Goal: Task Accomplishment & Management: Use online tool/utility

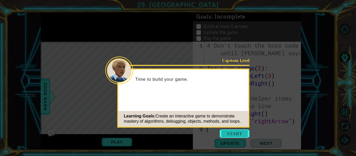
click at [236, 132] on button "Start" at bounding box center [235, 134] width 30 height 8
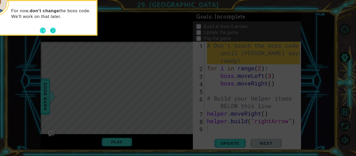
click at [50, 30] on button "Next" at bounding box center [53, 31] width 6 height 6
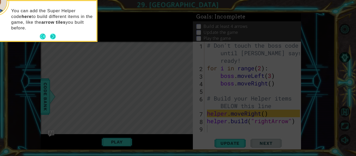
click at [55, 36] on button "Next" at bounding box center [53, 37] width 6 height 6
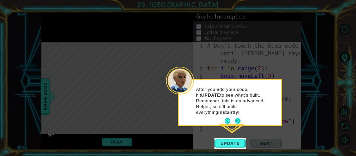
click at [238, 118] on button "Next" at bounding box center [238, 121] width 6 height 6
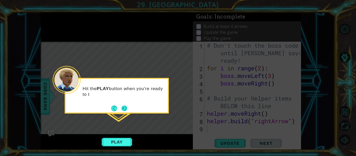
click at [123, 107] on button "Next" at bounding box center [124, 109] width 6 height 6
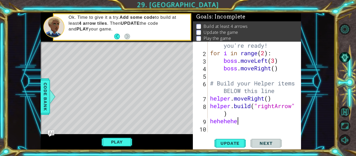
scroll to position [0, 1]
type textarea "h"
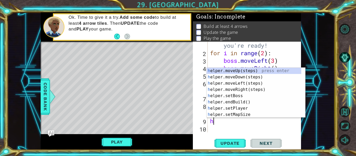
scroll to position [0, 0]
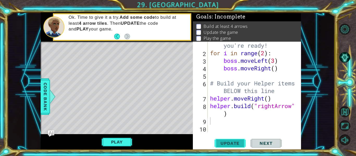
click at [228, 143] on span "Update" at bounding box center [229, 143] width 29 height 5
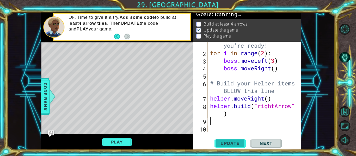
scroll to position [4, 0]
click at [225, 141] on span "Update" at bounding box center [229, 143] width 29 height 5
click at [219, 112] on div "# Don't touch the boss code until [PERSON_NAME] says you're ready! for i in ran…" at bounding box center [254, 87] width 90 height 121
type textarea "[DOMAIN_NAME]("rightArrow")"
click at [230, 116] on div "# Don't touch the boss code until [PERSON_NAME] says you're ready! for i in ran…" at bounding box center [254, 87] width 90 height 121
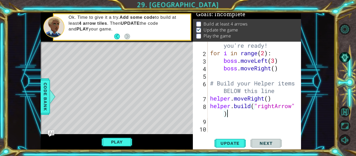
click at [223, 122] on div "# Don't touch the boss code until [PERSON_NAME] says you're ready! for i in ran…" at bounding box center [254, 87] width 90 height 121
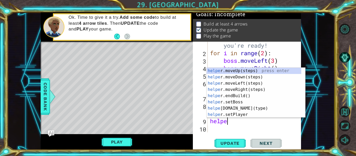
type textarea "helper"
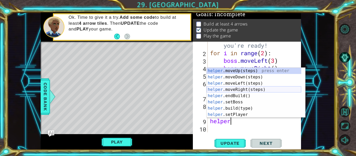
click at [245, 90] on div "helper .moveUp(steps) press enter helper .moveDown(steps) press enter helper .m…" at bounding box center [254, 99] width 95 height 63
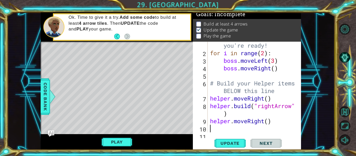
scroll to position [23, 0]
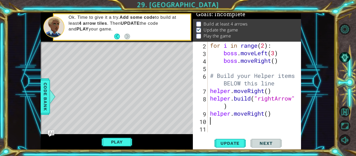
click at [269, 114] on div "for i in range ( 2 ) : boss . moveLeft ( 3 ) boss . moveRight ( ) # Build your …" at bounding box center [254, 95] width 90 height 106
type textarea "helper.moveRight(5)"
click at [229, 140] on button "Update" at bounding box center [229, 143] width 31 height 11
click at [242, 122] on div "for i in range ( 2 ) : boss . moveLeft ( 3 ) boss . moveRight ( ) # Build your …" at bounding box center [254, 95] width 90 height 106
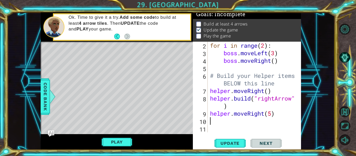
scroll to position [0, 0]
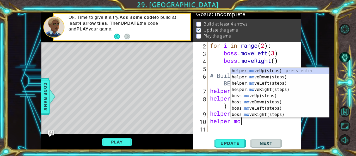
type textarea "helper move"
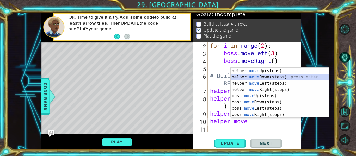
click at [263, 77] on div "helper. move Up(steps) press enter helper. move Down(steps) press enter helper.…" at bounding box center [280, 99] width 98 height 63
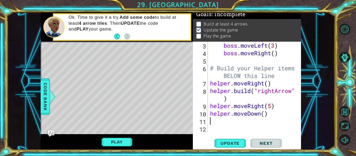
scroll to position [30, 0]
click at [265, 115] on div "boss . moveLeft ( 3 ) boss . moveRight ( ) # Build your Helper items BELOW this…" at bounding box center [254, 95] width 90 height 106
click at [232, 142] on span "Update" at bounding box center [229, 143] width 29 height 5
click at [120, 139] on button "Play" at bounding box center [117, 142] width 30 height 10
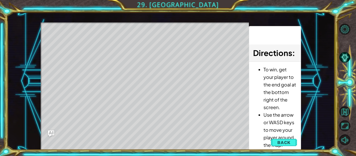
click at [88, 39] on div "Level Map" at bounding box center [161, 98] width 241 height 153
click at [73, 40] on div "Level Map" at bounding box center [161, 98] width 241 height 153
click at [280, 145] on span "Back" at bounding box center [283, 142] width 13 height 5
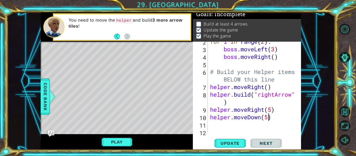
scroll to position [30, 0]
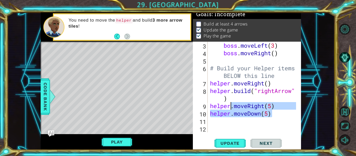
drag, startPoint x: 276, startPoint y: 113, endPoint x: 233, endPoint y: 106, distance: 44.2
click at [233, 106] on div "boss . moveLeft ( 3 ) boss . moveRight ( ) # Build your Helper items BELOW this…" at bounding box center [254, 95] width 90 height 106
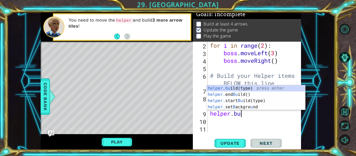
scroll to position [0, 1]
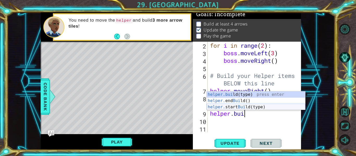
click at [241, 107] on div "helper.[PERSON_NAME](type) press enter helper. end [PERSON_NAME]() press enter …" at bounding box center [256, 106] width 98 height 31
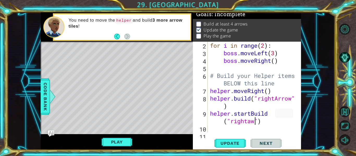
scroll to position [0, 4]
type textarea "helper.startBuild("rightArrow")"
click at [263, 128] on div "for i in range ( 2 ) : boss . moveLeft ( 3 ) boss . moveRight ( ) # Build your …" at bounding box center [254, 95] width 90 height 106
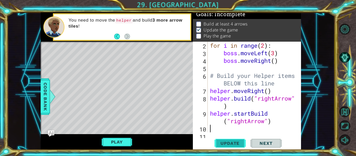
click at [241, 141] on span "Update" at bounding box center [229, 143] width 29 height 5
click at [242, 142] on span "Update" at bounding box center [229, 143] width 29 height 5
click at [272, 121] on div "for i in range ( 2 ) : boss . moveLeft ( 3 ) boss . moveRight ( ) # Build your …" at bounding box center [254, 95] width 90 height 106
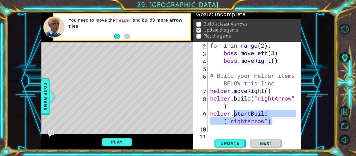
drag, startPoint x: 272, startPoint y: 121, endPoint x: 234, endPoint y: 114, distance: 38.0
click at [234, 114] on div "for i in range ( 2 ) : boss . moveLeft ( 3 ) boss . moveRight ( ) # Build your …" at bounding box center [254, 95] width 90 height 106
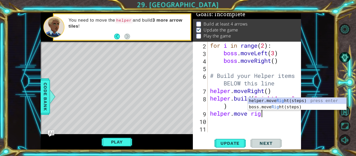
scroll to position [0, 2]
type textarea "helper.move right"
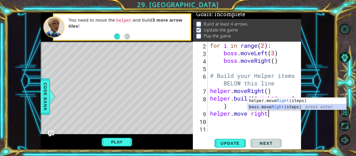
click at [270, 107] on div "helper.move Right (steps) press enter boss.move Right (steps) press enter" at bounding box center [297, 110] width 98 height 25
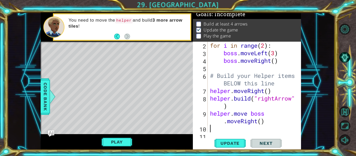
click at [261, 122] on div "for i in range ( 2 ) : boss . moveLeft ( 3 ) boss . moveRight ( ) # Build your …" at bounding box center [254, 95] width 90 height 106
type textarea "helper.move boss.moveRight()"
click at [230, 127] on div "for i in range ( 2 ) : boss . moveLeft ( 3 ) boss . moveRight ( ) # Build your …" at bounding box center [254, 95] width 90 height 106
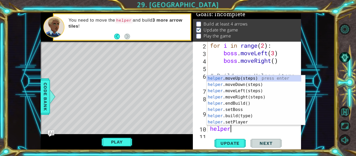
scroll to position [0, 1]
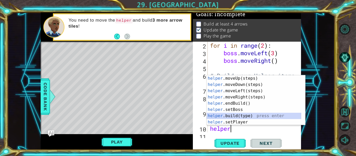
click at [229, 114] on div "helper .moveUp(steps) press enter helper .moveDown(steps) press enter helper .m…" at bounding box center [254, 106] width 95 height 63
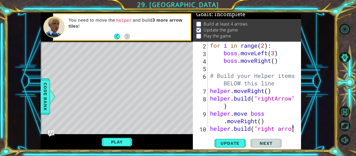
scroll to position [30, 0]
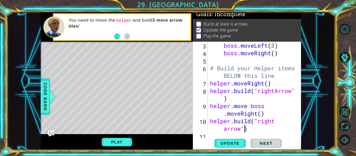
click at [245, 130] on div "boss . moveLeft ( 3 ) boss . moveRight ( ) # Build your Helper items BELOW this…" at bounding box center [254, 95] width 90 height 106
click at [246, 129] on div "boss . moveLeft ( 3 ) boss . moveRight ( ) # Build your Helper items BELOW this…" at bounding box center [254, 95] width 90 height 106
click at [251, 131] on div "boss . moveLeft ( 3 ) boss . moveRight ( ) # Build your Helper items BELOW this…" at bounding box center [252, 87] width 87 height 91
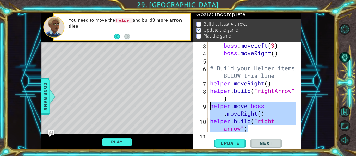
drag, startPoint x: 250, startPoint y: 130, endPoint x: 211, endPoint y: 107, distance: 46.2
click at [211, 107] on div "boss . moveLeft ( 3 ) boss . moveRight ( ) # Build your Helper items BELOW this…" at bounding box center [254, 95] width 90 height 106
click at [209, 136] on div "helper.move boss.moveRight() [DOMAIN_NAME]("right arrow") 3 4 5 6 7 8 9 10 11 b…" at bounding box center [247, 96] width 108 height 108
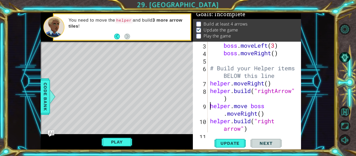
click at [251, 130] on div "boss . moveLeft ( 3 ) boss . moveRight ( ) # Build your Helper items BELOW this…" at bounding box center [254, 95] width 90 height 106
type textarea "[DOMAIN_NAME]("right arrow")"
click at [242, 136] on div "[DOMAIN_NAME]("right arrow") 3 4 5 6 7 8 9 10 11 boss . moveLeft ( 3 ) boss . m…" at bounding box center [247, 96] width 108 height 108
click at [245, 135] on div "[DOMAIN_NAME]("right arrow") 3 4 5 6 7 8 9 10 11 boss . moveLeft ( 3 ) boss . m…" at bounding box center [247, 96] width 108 height 108
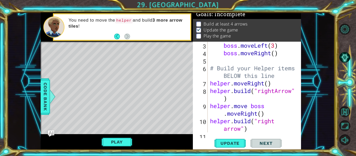
paste textarea "[DOMAIN_NAME]("right arrow")"
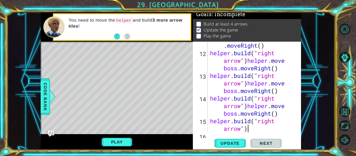
scroll to position [128, 0]
click at [236, 142] on span "Update" at bounding box center [229, 143] width 29 height 5
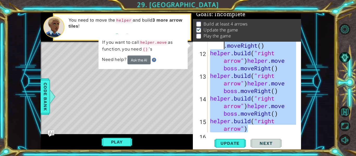
scroll to position [0, 0]
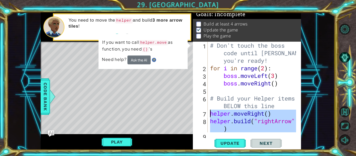
drag, startPoint x: 252, startPoint y: 127, endPoint x: 209, endPoint y: 115, distance: 44.4
click at [209, 115] on div "# Don't touch the boss code until [PERSON_NAME] says you're ready! for i in ran…" at bounding box center [254, 106] width 90 height 128
click at [231, 143] on span "Update" at bounding box center [229, 143] width 29 height 5
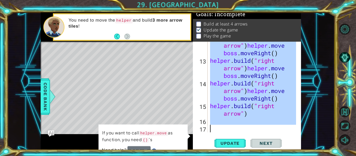
scroll to position [144, 0]
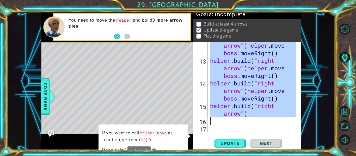
drag, startPoint x: 210, startPoint y: 62, endPoint x: 250, endPoint y: 119, distance: 69.4
click at [250, 119] on div "helper . build ( "right arrow" ) helper . move boss . moveRight ( ) helper . bu…" at bounding box center [254, 94] width 90 height 121
type textarea "[DOMAIN_NAME]("right arrow")"
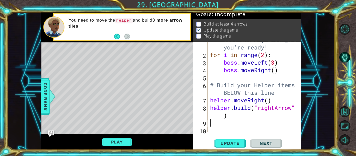
scroll to position [13, 0]
click at [226, 143] on span "Update" at bounding box center [229, 143] width 29 height 5
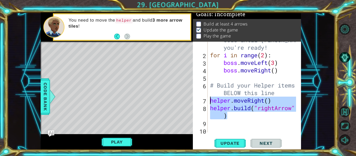
drag, startPoint x: 231, startPoint y: 115, endPoint x: 209, endPoint y: 101, distance: 25.8
click at [209, 101] on div "# Don't touch the boss code until [PERSON_NAME] says you're ready! for i in ran…" at bounding box center [254, 89] width 90 height 121
type textarea "helper.moveRight() [DOMAIN_NAME]("rightArrow")"
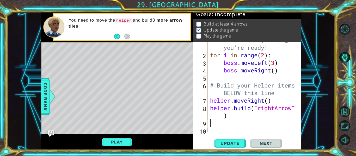
click at [215, 122] on div "# Don't touch the boss code until [PERSON_NAME] says you're ready! for i in ran…" at bounding box center [254, 89] width 90 height 121
paste textarea "[DOMAIN_NAME]("rightArrow")"
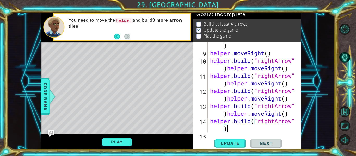
scroll to position [91, 0]
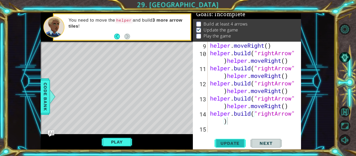
click at [225, 144] on span "Update" at bounding box center [229, 143] width 29 height 5
click at [224, 141] on span "Update" at bounding box center [229, 143] width 29 height 5
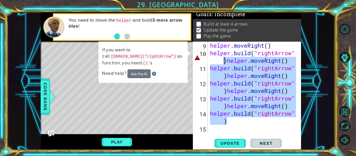
drag, startPoint x: 240, startPoint y: 122, endPoint x: 198, endPoint y: 54, distance: 79.7
click at [198, 54] on div "[DOMAIN_NAME]("rightArrow") 9 10 11 12 13 14 15 helper . moveRight ( ) helper .…" at bounding box center [246, 87] width 107 height 91
type textarea "[DOMAIN_NAME]("rightArrow")helper.moveRight() [DOMAIN_NAME]("rightArrow")helper…"
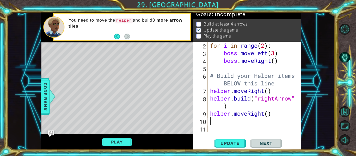
scroll to position [23, 0]
drag, startPoint x: 275, startPoint y: 116, endPoint x: 218, endPoint y: 116, distance: 56.5
click at [218, 116] on div "for i in range ( 2 ) : boss . moveLeft ( 3 ) boss . moveRight ( ) # Build your …" at bounding box center [254, 95] width 90 height 106
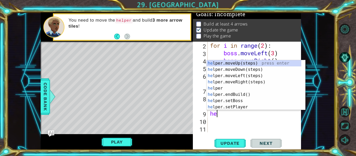
type textarea "h"
type textarea "[DOMAIN_NAME]("rightArrow")"
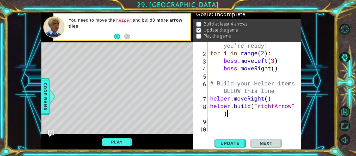
scroll to position [15, 0]
click at [227, 143] on span "Update" at bounding box center [229, 143] width 29 height 5
click at [219, 122] on div "# Don't touch the boss code until [PERSON_NAME] says you're ready! for i in ran…" at bounding box center [254, 87] width 90 height 121
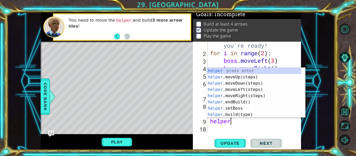
scroll to position [0, 1]
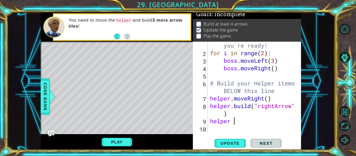
type textarea "helper"
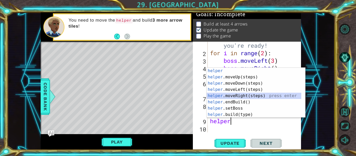
click at [233, 97] on div "helper press enter helper .moveUp(steps) press enter helper .moveDown(steps) pr…" at bounding box center [254, 99] width 95 height 63
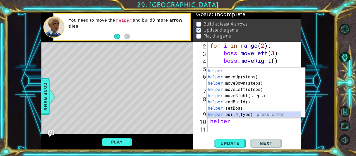
click at [238, 114] on div "helper press enter helper .moveUp(steps) press enter helper .moveDown(steps) pr…" at bounding box center [254, 99] width 95 height 63
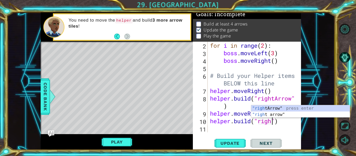
scroll to position [0, 3]
click at [280, 107] on div ""right Arrow" press enter "right arrow" press enter" at bounding box center [300, 117] width 98 height 25
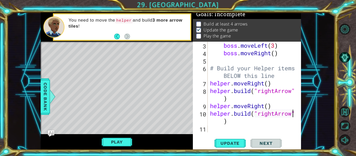
scroll to position [30, 0]
click at [235, 143] on span "Update" at bounding box center [229, 143] width 29 height 5
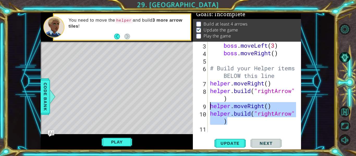
drag, startPoint x: 269, startPoint y: 120, endPoint x: 207, endPoint y: 105, distance: 62.9
click at [207, 105] on div "[DOMAIN_NAME]("rightArrow") 3 4 5 6 7 8 9 10 11 boss . moveLeft ( 3 ) boss . mo…" at bounding box center [246, 87] width 107 height 91
type textarea "helper.moveRight() [DOMAIN_NAME]("rightArrow")"
click at [212, 130] on div "boss . moveLeft ( 3 ) boss . moveRight ( ) # Build your Helper items BELOW this…" at bounding box center [254, 95] width 90 height 106
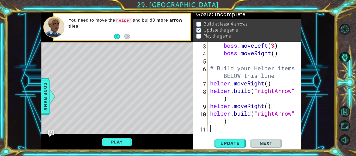
scroll to position [0, 0]
paste textarea "[DOMAIN_NAME]("rightArrow")"
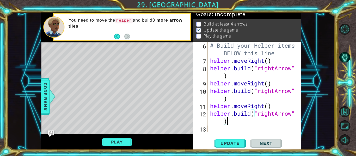
scroll to position [53, 0]
click at [223, 145] on span "Update" at bounding box center [229, 143] width 29 height 5
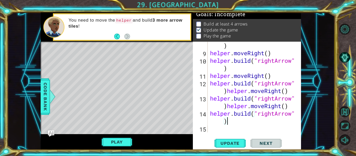
scroll to position [98, 0]
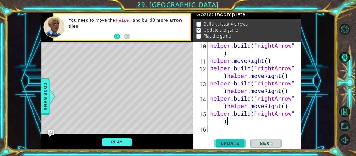
click at [229, 142] on span "Update" at bounding box center [229, 143] width 29 height 5
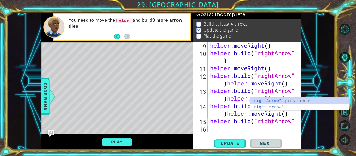
scroll to position [91, 0]
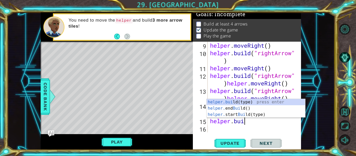
type textarea "h"
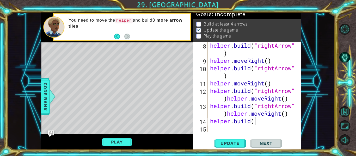
type textarea "h"
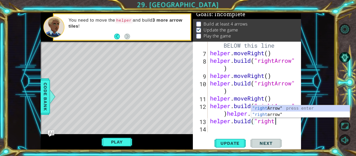
scroll to position [60, 0]
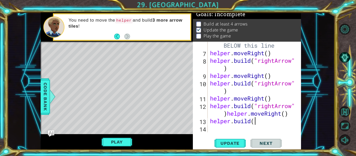
type textarea "h"
click at [228, 141] on span "Update" at bounding box center [229, 143] width 29 height 5
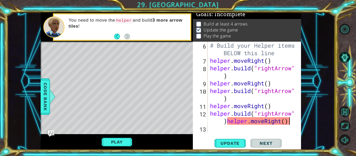
scroll to position [53, 0]
type textarea "[DOMAIN_NAME]("rightArrow""
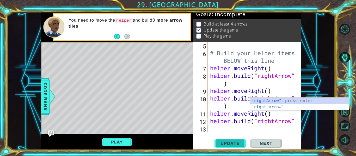
click at [242, 142] on span "Update" at bounding box center [229, 143] width 29 height 5
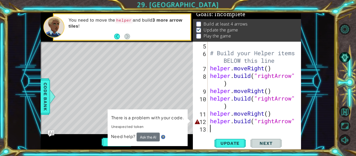
click at [246, 130] on div "# Build your Helper items BELOW this line helper . moveRight ( ) helper . build…" at bounding box center [254, 95] width 90 height 106
click at [295, 122] on div at bounding box center [297, 64] width 5 height 136
click at [285, 121] on div "# Build your Helper items BELOW this line helper . moveRight ( ) helper . build…" at bounding box center [254, 95] width 90 height 106
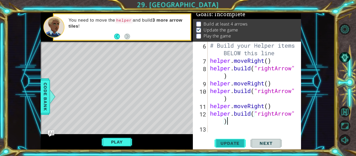
type textarea "[DOMAIN_NAME]("rightArrow")"
click at [237, 141] on span "Update" at bounding box center [229, 143] width 29 height 5
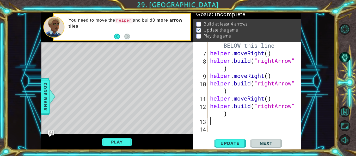
scroll to position [60, 0]
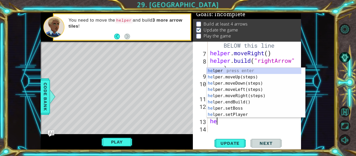
type textarea "help"
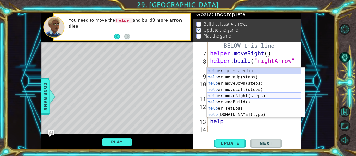
click at [246, 95] on div "help er press enter help er.moveUp(steps) press enter help er.moveDown(steps) p…" at bounding box center [254, 99] width 95 height 63
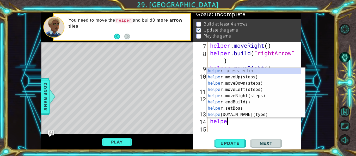
scroll to position [0, 1]
click at [248, 116] on div "helper press enter helper .moveUp(steps) press enter helper .moveDown(steps) pr…" at bounding box center [254, 99] width 95 height 63
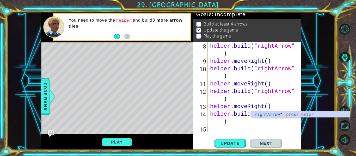
scroll to position [76, 0]
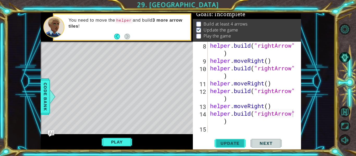
click at [241, 143] on span "Update" at bounding box center [229, 143] width 29 height 5
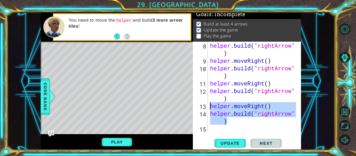
drag, startPoint x: 257, startPoint y: 121, endPoint x: 210, endPoint y: 108, distance: 48.8
click at [210, 108] on div "helper . build ( "rightArrow" ) helper . moveRight ( ) helper . build ( "rightA…" at bounding box center [254, 98] width 90 height 113
type textarea "helper.moveRight() [DOMAIN_NAME]("rightArrow")"
click at [213, 130] on div "helper . build ( "rightArrow" ) helper . moveRight ( ) helper . build ( "rightA…" at bounding box center [254, 98] width 90 height 113
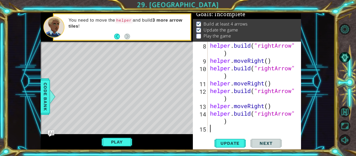
paste textarea "[DOMAIN_NAME]("rightArrow")"
type textarea "[DOMAIN_NAME]("rightArrow")"
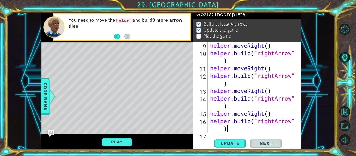
scroll to position [98, 0]
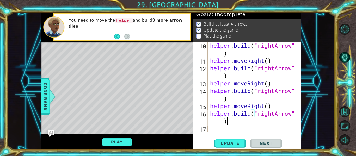
click at [222, 137] on div "[DOMAIN_NAME]("rightArrow") 10 11 12 13 14 15 16 17 helper . build ( "rightArro…" at bounding box center [247, 96] width 108 height 108
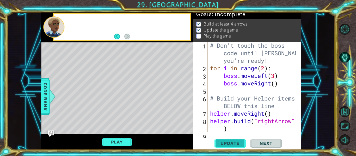
scroll to position [0, 0]
drag, startPoint x: 226, startPoint y: 144, endPoint x: 225, endPoint y: 139, distance: 5.3
click at [225, 139] on button "Update" at bounding box center [229, 143] width 31 height 11
click at [224, 139] on button "Update" at bounding box center [229, 143] width 31 height 11
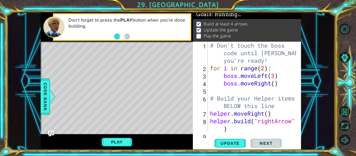
click at [224, 139] on button "Update" at bounding box center [229, 143] width 31 height 11
click at [122, 143] on button "Play" at bounding box center [117, 142] width 30 height 10
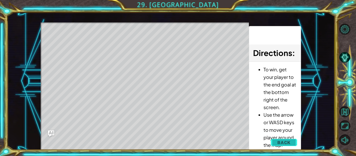
click at [277, 140] on button "Back" at bounding box center [284, 142] width 26 height 10
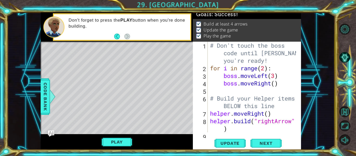
click at [231, 129] on div "# Don't touch the boss code until [PERSON_NAME] says you're ready! for i in ran…" at bounding box center [254, 102] width 90 height 121
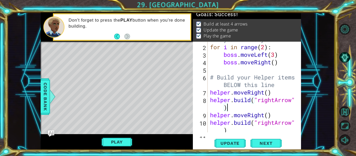
scroll to position [21, 0]
click at [260, 142] on span "Next" at bounding box center [265, 143] width 23 height 5
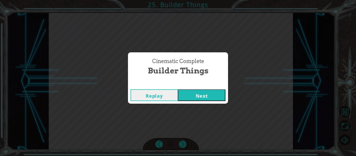
click at [208, 95] on button "Next" at bounding box center [201, 95] width 47 height 12
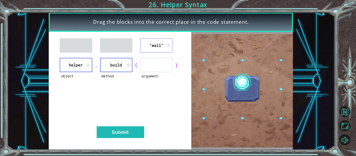
click at [163, 38] on div ""wall" object helper . method build ( argument ) Submit" at bounding box center [120, 91] width 143 height 118
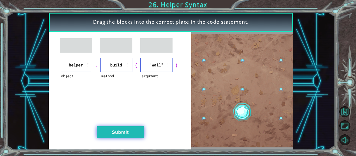
click at [128, 136] on button "Submit" at bounding box center [120, 132] width 47 height 12
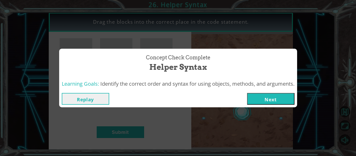
click at [259, 97] on button "Next" at bounding box center [270, 99] width 47 height 12
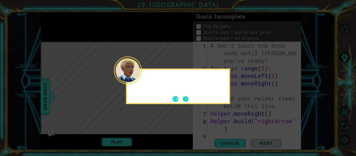
scroll to position [98, 0]
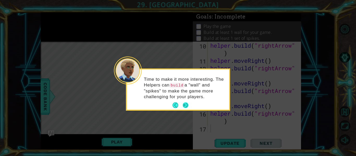
click at [185, 103] on button "Next" at bounding box center [186, 105] width 6 height 6
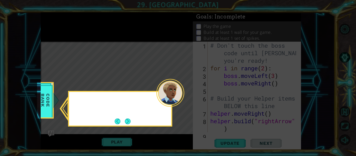
scroll to position [0, 0]
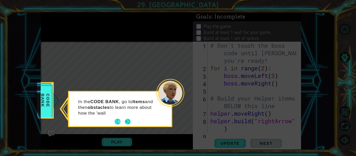
click at [127, 123] on button "Next" at bounding box center [128, 122] width 6 height 6
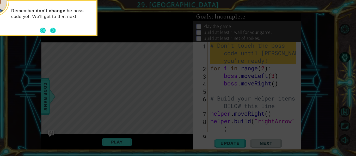
click at [52, 29] on button "Next" at bounding box center [52, 30] width 7 height 7
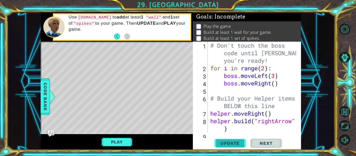
click at [223, 143] on span "Update" at bounding box center [229, 143] width 29 height 5
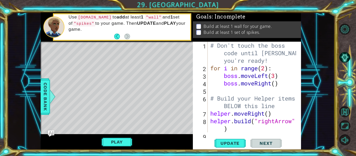
drag, startPoint x: 223, startPoint y: 143, endPoint x: 230, endPoint y: 130, distance: 15.3
click at [230, 130] on div "1 2 3 4 5 6 7 8 9 # Don't touch the boss code until [PERSON_NAME] says you're r…" at bounding box center [247, 96] width 108 height 108
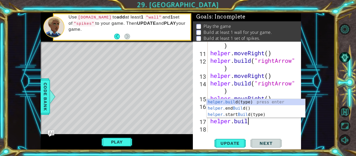
scroll to position [0, 2]
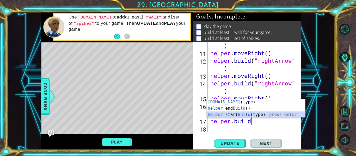
click at [245, 114] on div "[DOMAIN_NAME] (type) press enter helper. end Build () press enter helper. start…" at bounding box center [256, 114] width 98 height 31
type textarea "helper.startBuild("wall")"
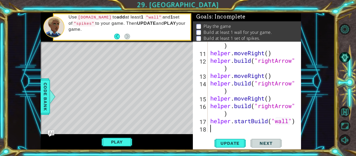
click at [226, 128] on div "helper . build ( "rightArrow" ) helper . moveRight ( ) helper . build ( "rightA…" at bounding box center [253, 90] width 89 height 113
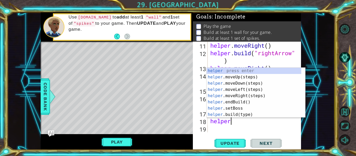
scroll to position [0, 1]
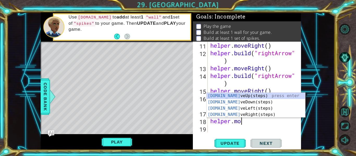
type textarea "helper.move"
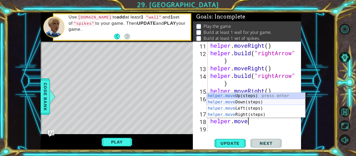
click at [245, 102] on div "helper.move Up(steps) press enter helper.move Down(steps) press enter helper.mo…" at bounding box center [256, 112] width 98 height 38
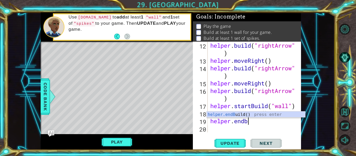
scroll to position [0, 2]
type textarea "helper.endbu"
click at [239, 114] on div "helper.endBu ild() press enter" at bounding box center [256, 121] width 98 height 19
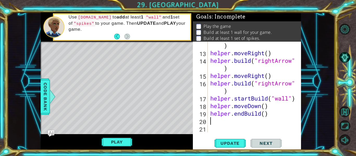
scroll to position [128, 0]
click at [257, 110] on div "helper . build ( "rightArrow" ) helper . moveRight ( ) helper . build ( "rightA…" at bounding box center [253, 90] width 89 height 113
click at [264, 107] on div "helper . build ( "rightArrow" ) helper . moveRight ( ) helper . build ( "rightA…" at bounding box center [253, 90] width 89 height 113
click at [211, 99] on div "helper . build ( "rightArrow" ) helper . moveRight ( ) helper . build ( "rightA…" at bounding box center [253, 90] width 89 height 113
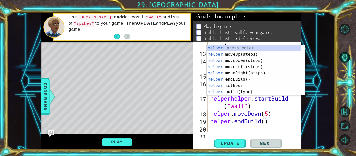
scroll to position [0, 1]
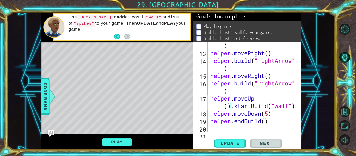
click at [256, 100] on div "helper . build ( "rightArrow" ) helper . moveRight ( ) helper . build ( "rightA…" at bounding box center [253, 90] width 89 height 113
click at [257, 100] on div "helper . build ( "rightArrow" ) helper . moveRight ( ) helper . build ( "rightA…" at bounding box center [253, 90] width 89 height 113
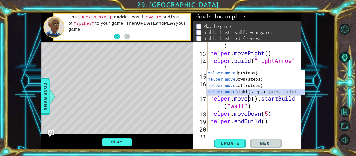
click at [251, 90] on div "helper.move Up(steps) press enter helper.move Down(steps) press enter helper.mo…" at bounding box center [256, 89] width 98 height 38
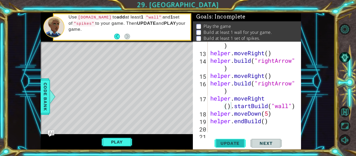
click at [233, 143] on span "Update" at bounding box center [229, 143] width 29 height 5
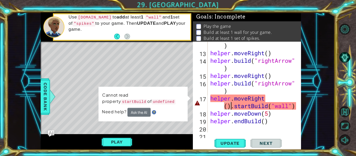
click at [267, 99] on div "helper . build ( "rightArrow" ) helper . moveRight ( ) helper . build ( "rightA…" at bounding box center [253, 90] width 89 height 113
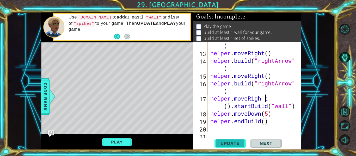
click at [224, 140] on button "Update" at bounding box center [229, 143] width 31 height 11
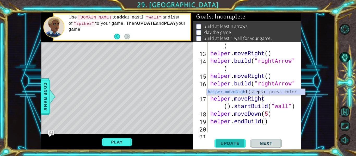
click at [233, 144] on span "Update" at bounding box center [229, 143] width 29 height 5
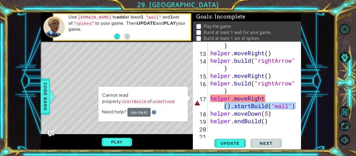
drag, startPoint x: 223, startPoint y: 109, endPoint x: 301, endPoint y: 107, distance: 78.7
click at [301, 107] on div "1 ההההההההההההההההההההההההההההההההההההההההההההההההההההההההההההההההההההההההההההה…" at bounding box center [171, 81] width 328 height 137
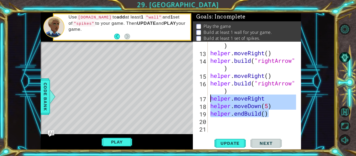
drag, startPoint x: 286, startPoint y: 111, endPoint x: 206, endPoint y: 99, distance: 80.7
click at [206, 99] on div "helper.moveRight 12 13 14 15 16 17 18 19 20 21 helper . build ( "rightArrow" ) …" at bounding box center [246, 87] width 107 height 91
type textarea "helper.moveRight helper.moveDown(5)"
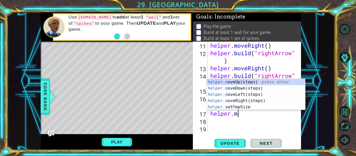
scroll to position [0, 2]
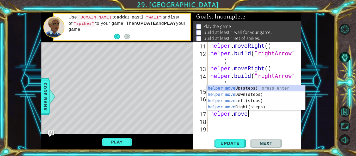
click at [233, 133] on div "helper.move 11 12 13 14 15 16 17 18 19 helper . moveRight ( ) helper . build ( …" at bounding box center [247, 96] width 108 height 108
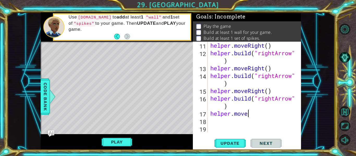
click at [276, 100] on div "helper . moveRight ( ) helper . build ( "rightArrow" ) helper . moveRight ( ) h…" at bounding box center [253, 95] width 89 height 106
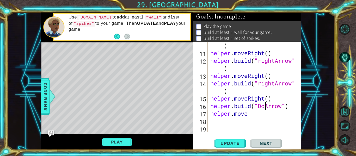
scroll to position [0, 3]
click at [254, 115] on div "helper . build ( "rightArrow" ) helper . moveRight ( ) helper . build ( "rightA…" at bounding box center [253, 90] width 89 height 113
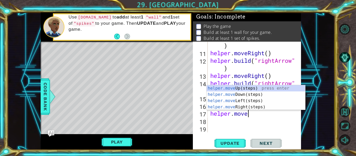
type textarea "helper.moveD"
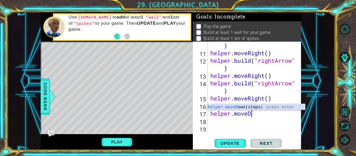
click at [261, 108] on div "helper.moveD own(steps) press enter" at bounding box center [256, 113] width 98 height 19
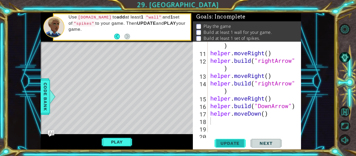
click at [224, 144] on span "Update" at bounding box center [229, 143] width 29 height 5
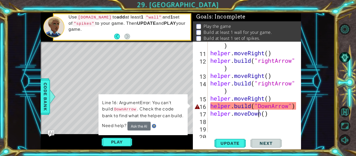
click at [260, 110] on div "helper . build ( "rightArrow" ) helper . moveRight ( ) helper . build ( "rightA…" at bounding box center [253, 90] width 89 height 113
click at [270, 105] on div "helper . build ( "rightArrow" ) helper . moveRight ( ) helper . build ( "rightA…" at bounding box center [253, 90] width 89 height 113
click at [273, 107] on div "helper . build ( "rightArrow" ) helper . moveRight ( ) helper . build ( "rightA…" at bounding box center [253, 90] width 89 height 113
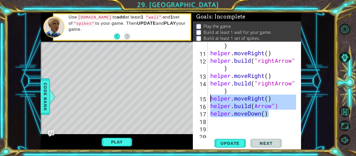
drag, startPoint x: 269, startPoint y: 116, endPoint x: 210, endPoint y: 99, distance: 61.5
click at [210, 99] on div "helper . build ( "rightArrow" ) helper . moveRight ( ) helper . build ( "rightA…" at bounding box center [253, 90] width 89 height 113
type textarea "helper.moveRight() [DOMAIN_NAME](Arrow")"
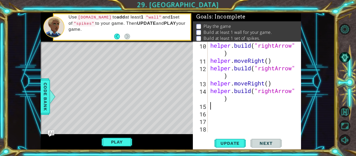
scroll to position [98, 0]
click at [219, 142] on span "Update" at bounding box center [229, 143] width 29 height 5
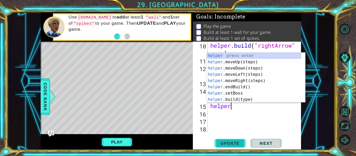
scroll to position [0, 1]
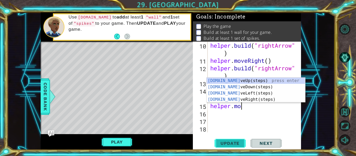
type textarea "helper.move"
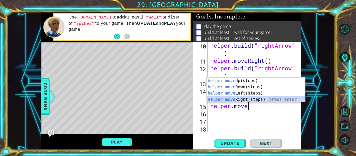
click at [238, 101] on div "helper.move Up(steps) press enter helper.move Down(steps) press enter helper.mo…" at bounding box center [256, 97] width 98 height 38
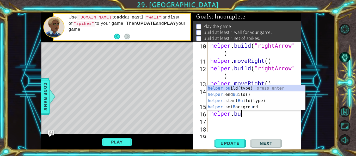
scroll to position [0, 1]
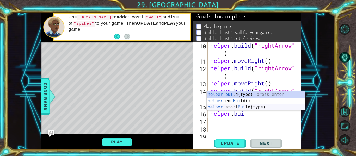
click at [243, 108] on div "helper.[PERSON_NAME](type) press enter helper. end [PERSON_NAME]() press enter …" at bounding box center [256, 106] width 98 height 31
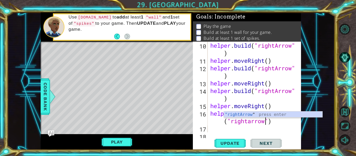
scroll to position [0, 5]
click at [251, 122] on div "helper . build ( "rightArrow" ) helper . moveRight ( ) helper . build ( "rightA…" at bounding box center [253, 98] width 89 height 113
type textarea "helper.startBuild("rightArrow")"
click at [246, 113] on div ""rightA rrow" press enter" at bounding box center [273, 121] width 98 height 19
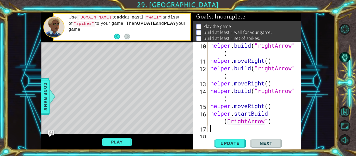
click at [244, 131] on div "helper . build ( "rightArrow" ) helper . moveRight ( ) helper . build ( "rightA…" at bounding box center [253, 98] width 89 height 113
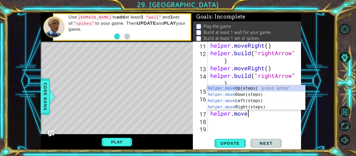
scroll to position [0, 2]
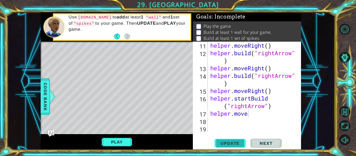
click at [233, 145] on span "Update" at bounding box center [229, 143] width 29 height 5
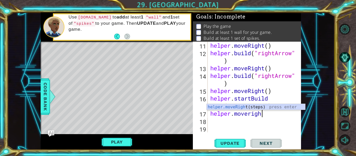
type textarea "helper.moveright"
click at [236, 107] on div "helper.moveRight (steps) press enter" at bounding box center [256, 113] width 98 height 19
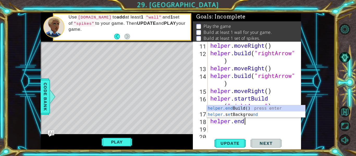
scroll to position [0, 1]
click at [239, 113] on div "helper.end Build() press enter helper. s e tBackgrou nd press enter" at bounding box center [256, 117] width 98 height 25
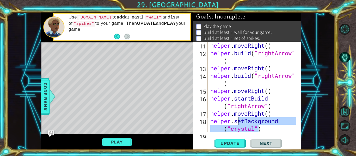
drag, startPoint x: 260, startPoint y: 128, endPoint x: 238, endPoint y: 122, distance: 22.7
click at [238, 122] on div "helper . moveRight ( ) helper . build ( "rightArrow" ) helper . moveRight ( ) h…" at bounding box center [253, 95] width 89 height 106
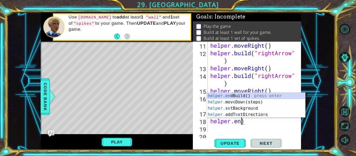
scroll to position [0, 2]
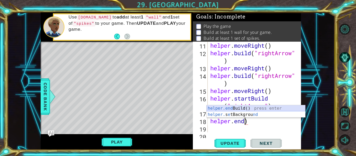
click at [238, 107] on div "helper.end Build() press enter helper. s e tBackgrou nd press enter" at bounding box center [256, 117] width 98 height 25
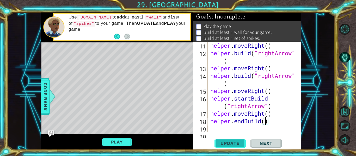
type textarea "helper.endBuild()"
click at [225, 146] on button "Update" at bounding box center [229, 143] width 31 height 11
click at [240, 129] on div "helper . moveRight ( ) helper . build ( "rightArrow" ) helper . moveRight ( ) h…" at bounding box center [253, 95] width 89 height 106
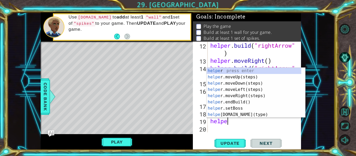
scroll to position [0, 1]
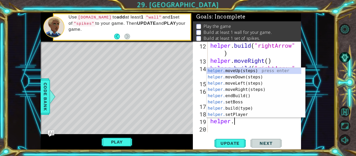
type textarea "[DOMAIN_NAME]"
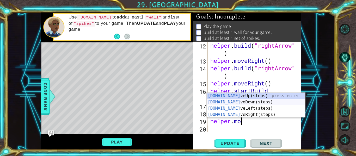
click at [249, 103] on div "[DOMAIN_NAME] veUp(steps) press enter [DOMAIN_NAME] veDown(steps) press enter […" at bounding box center [256, 112] width 98 height 38
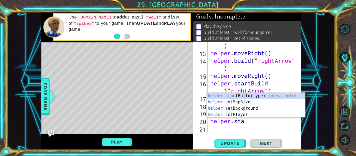
scroll to position [0, 2]
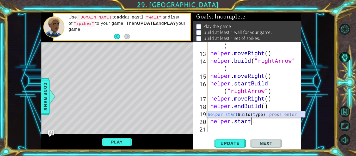
click at [242, 113] on div "helper.start Build(type) press enter" at bounding box center [256, 121] width 98 height 19
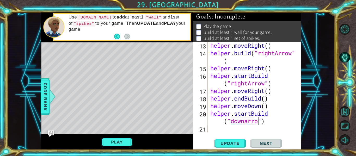
scroll to position [0, 4]
click at [236, 145] on span "Update" at bounding box center [229, 143] width 29 height 5
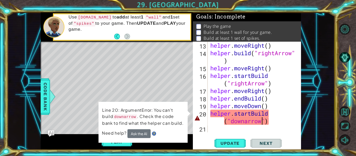
click at [246, 122] on div "helper . moveRight ( ) helper . build ( "rightArrow" ) helper . moveRight ( ) h…" at bounding box center [253, 95] width 89 height 106
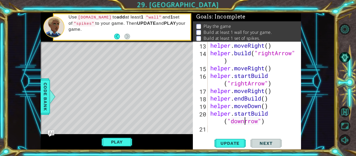
type textarea "helper.startBuild("downArrow")"
click at [241, 129] on div "helper . moveRight ( ) helper . build ( "rightArrow" ) helper . moveRight ( ) h…" at bounding box center [253, 95] width 89 height 106
click at [238, 145] on span "Update" at bounding box center [229, 143] width 29 height 5
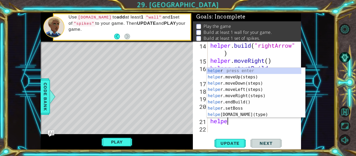
scroll to position [0, 1]
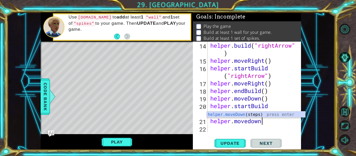
type textarea "helper.movedown"
click at [235, 116] on div "helper.moveDown (steps) press enter" at bounding box center [256, 121] width 98 height 19
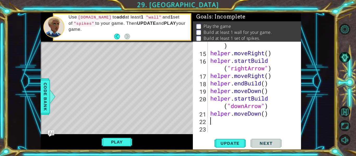
scroll to position [151, 0]
click at [266, 114] on div "helper . build ( "rightArrow" ) helper . moveRight ( ) helper . startBuild ( "r…" at bounding box center [253, 90] width 89 height 113
type textarea "helper.moveDown(4)"
click at [233, 144] on span "Update" at bounding box center [229, 143] width 29 height 5
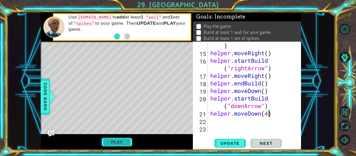
click at [116, 143] on button "Play" at bounding box center [117, 142] width 30 height 10
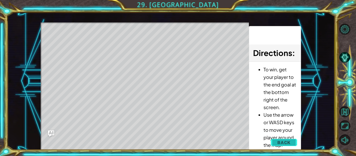
click at [285, 143] on span "Back" at bounding box center [283, 142] width 13 height 5
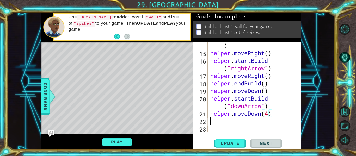
scroll to position [0, 0]
click at [237, 122] on div "helper . build ( "rightArrow" ) helper . moveRight ( ) helper . startBuild ( "r…" at bounding box center [253, 90] width 89 height 113
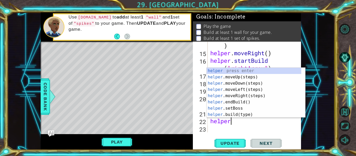
scroll to position [0, 1]
click at [223, 115] on div "helper press enter helper .moveUp(steps) press enter helper .moveDown(steps) pr…" at bounding box center [254, 99] width 95 height 63
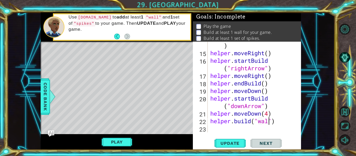
type textarea "[DOMAIN_NAME]("wall")"
click at [218, 128] on div "helper . build ( "rightArrow" ) helper . moveRight ( ) helper . startBuild ( "r…" at bounding box center [253, 90] width 89 height 113
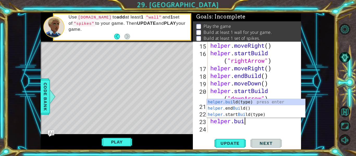
scroll to position [0, 2]
click at [249, 100] on div "[DOMAIN_NAME] (type) press enter helper. end Build () press enter helper. start…" at bounding box center [256, 114] width 98 height 31
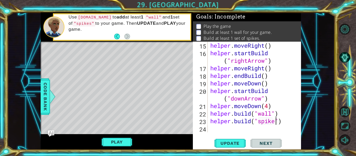
scroll to position [0, 3]
click at [232, 144] on span "Update" at bounding box center [229, 143] width 29 height 5
drag, startPoint x: 278, startPoint y: 122, endPoint x: 283, endPoint y: 122, distance: 5.2
click at [283, 122] on div "helper . moveRight ( ) helper . startBuild ( "rightArrow" ) helper . moveRight …" at bounding box center [253, 95] width 89 height 106
click at [283, 122] on div "helper . moveRight ( ) helper . startBuild ( "rightArrow" ) helper . moveRight …" at bounding box center [252, 87] width 87 height 91
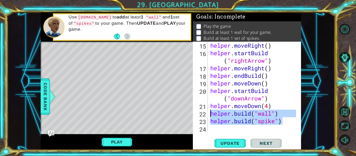
drag, startPoint x: 283, startPoint y: 122, endPoint x: 209, endPoint y: 117, distance: 74.2
click at [209, 117] on div "helper . moveRight ( ) helper . startBuild ( "rightArrow" ) helper . moveRight …" at bounding box center [253, 95] width 89 height 106
type textarea "[DOMAIN_NAME]("wall") [DOMAIN_NAME]("spike")"
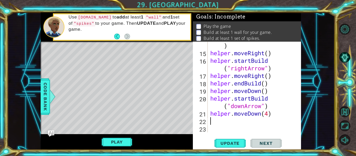
click at [270, 92] on div "helper . build ( "rightArrow" ) helper . moveRight ( ) helper . startBuild ( "r…" at bounding box center [253, 90] width 89 height 113
type textarea "helper.moveDown()"
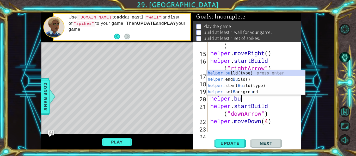
scroll to position [0, 1]
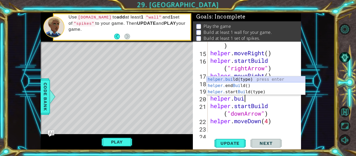
click at [252, 81] on div "helper.[PERSON_NAME](type) press enter helper. end [PERSON_NAME]() press enter …" at bounding box center [256, 91] width 98 height 31
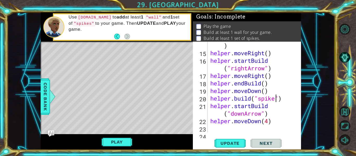
scroll to position [0, 3]
click at [273, 78] on div "helper . build ( "rightArrow" ) helper . moveRight ( ) helper . startBuild ( "r…" at bounding box center [253, 90] width 89 height 113
type textarea "helper.moveRight()"
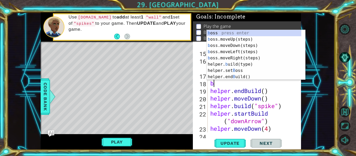
type textarea "b"
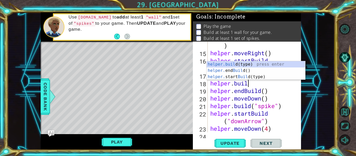
scroll to position [0, 2]
click at [262, 65] on div "[DOMAIN_NAME] (type) press enter helper. end Build () press enter helper. start…" at bounding box center [256, 76] width 98 height 31
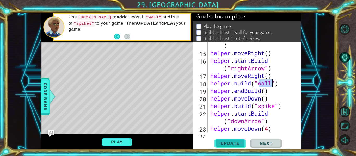
click at [239, 140] on button "Update" at bounding box center [229, 143] width 31 height 11
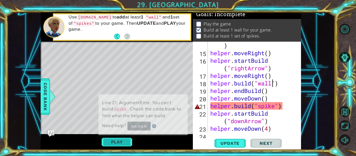
scroll to position [4, 0]
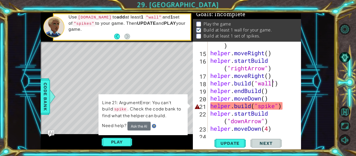
click at [260, 107] on div "helper . build ( "rightArrow" ) helper . moveRight ( ) helper . startBuild ( "r…" at bounding box center [253, 90] width 89 height 113
click at [261, 108] on div "helper . build ( "rightArrow" ) helper . moveRight ( ) helper . startBuild ( "r…" at bounding box center [253, 90] width 89 height 113
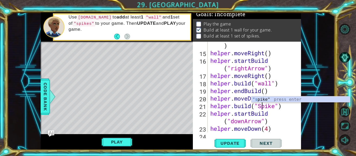
scroll to position [0, 3]
click at [264, 100] on div ""s pike" press enter" at bounding box center [300, 105] width 98 height 19
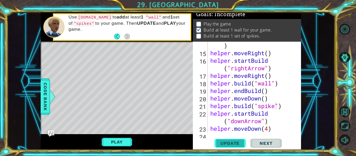
click at [229, 144] on span "Update" at bounding box center [229, 143] width 29 height 5
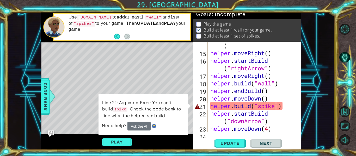
click at [250, 102] on div "helper . build ( "rightArrow" ) helper . moveRight ( ) helper . startBuild ( "r…" at bounding box center [253, 90] width 89 height 113
drag, startPoint x: 280, startPoint y: 105, endPoint x: 212, endPoint y: 108, distance: 67.5
click at [212, 108] on div "helper . build ( "rightArrow" ) helper . moveRight ( ) helper . startBuild ( "r…" at bounding box center [253, 90] width 89 height 113
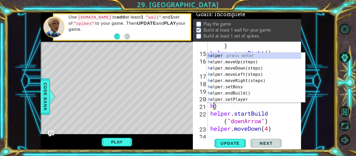
scroll to position [0, 0]
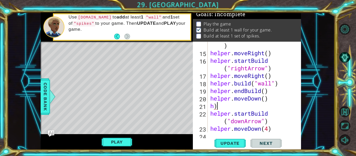
click at [220, 106] on div "helper . build ( "rightArrow" ) helper . moveRight ( ) helper . startBuild ( "r…" at bounding box center [253, 90] width 89 height 113
type textarea "h"
click at [338, 25] on div "1 ההההההההההההההההההההההההההההההההההההההההההההההההההההההההההההההההההההההההההההה…" at bounding box center [178, 78] width 356 height 156
click at [345, 29] on button "Level Options" at bounding box center [344, 29] width 11 height 11
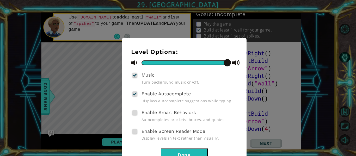
click at [345, 30] on div "Level Options: Music Turn background music on/off. Enable Autocomplete Displays…" at bounding box center [178, 78] width 356 height 156
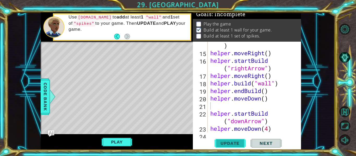
click at [223, 140] on button "Update" at bounding box center [229, 143] width 31 height 11
click at [223, 144] on span "Update" at bounding box center [229, 143] width 29 height 5
click at [245, 111] on div "helper . build ( "rightArrow" ) helper . moveRight ( ) helper . startBuild ( "r…" at bounding box center [253, 90] width 89 height 113
type textarea "helper.startBuild("downArrow")"
click at [221, 104] on div "helper . build ( "rightArrow" ) helper . moveRight ( ) helper . startBuild ( "r…" at bounding box center [253, 90] width 89 height 113
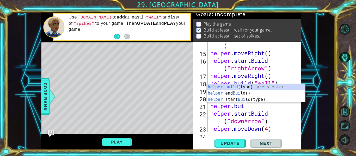
scroll to position [0, 1]
click at [238, 87] on div "helper.[PERSON_NAME](type) press enter helper. end [PERSON_NAME]() press enter …" at bounding box center [256, 99] width 98 height 31
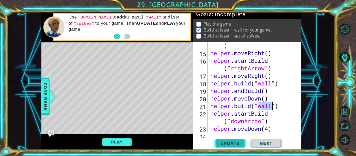
click at [224, 144] on span "Update" at bounding box center [229, 143] width 29 height 5
click at [230, 143] on span "Update" at bounding box center [229, 143] width 29 height 5
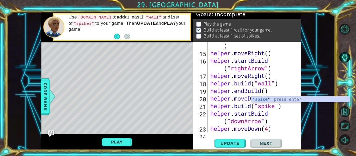
scroll to position [0, 3]
click at [279, 108] on div "helper . build ( "rightArrow" ) helper . moveRight ( ) helper . startBuild ( "r…" at bounding box center [253, 90] width 89 height 113
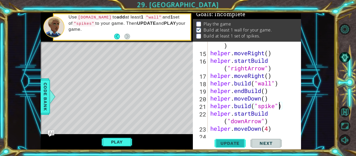
click at [239, 143] on span "Update" at bounding box center [229, 143] width 29 height 5
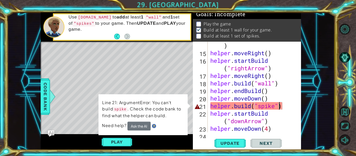
click at [278, 107] on div "helper . build ( "rightArrow" ) helper . moveRight ( ) helper . startBuild ( "r…" at bounding box center [253, 90] width 89 height 113
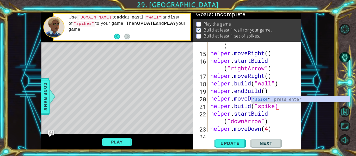
scroll to position [0, 3]
click at [258, 108] on div "helper . build ( "rightArrow" ) helper . moveRight ( ) helper . startBuild ( "r…" at bounding box center [253, 90] width 89 height 113
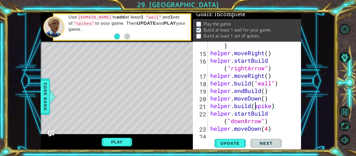
scroll to position [0, 3]
click at [239, 144] on span "Update" at bounding box center [229, 143] width 29 height 5
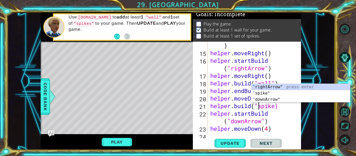
scroll to position [0, 2]
click at [277, 109] on div "helper . build ( "rightArrow" ) helper . moveRight ( ) helper . startBuild ( "r…" at bounding box center [253, 90] width 89 height 113
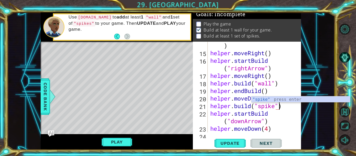
scroll to position [0, 3]
click at [278, 100] on div ""spike" press enter" at bounding box center [300, 105] width 98 height 19
type textarea "[DOMAIN_NAME]("spike)"
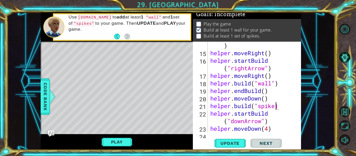
scroll to position [0, 3]
drag, startPoint x: 283, startPoint y: 108, endPoint x: 209, endPoint y: 107, distance: 74.3
click at [209, 107] on div "[DOMAIN_NAME]("spike) 14 15 16 17 18 19 20 21 22 23 24 25 helper . build ( "rig…" at bounding box center [246, 87] width 107 height 91
click at [211, 113] on div "helper . build ( "rightArrow" ) helper . moveRight ( ) helper . startBuild ( "r…" at bounding box center [253, 90] width 89 height 113
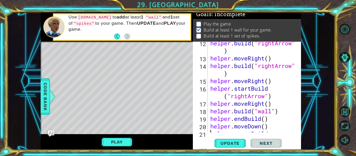
scroll to position [123, 0]
click at [273, 80] on div "helper . build ( "rightArrow" ) helper . moveRight ( ) helper . build ( "rightA…" at bounding box center [253, 99] width 89 height 121
type textarea "helper.moveRight()"
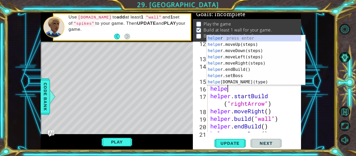
scroll to position [0, 1]
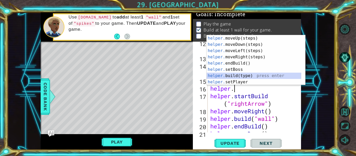
click at [269, 79] on div "helper. moveUp(steps) press enter helper. moveDown(steps) press enter helper. m…" at bounding box center [254, 66] width 95 height 63
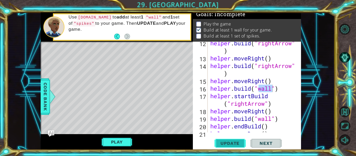
click at [233, 145] on span "Update" at bounding box center [229, 143] width 29 height 5
type textarea "[DOMAIN_NAME]("spike")"
click at [217, 144] on span "Update" at bounding box center [229, 143] width 29 height 5
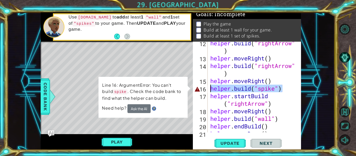
drag, startPoint x: 285, startPoint y: 87, endPoint x: 206, endPoint y: 89, distance: 78.5
click at [206, 89] on div "[DOMAIN_NAME]("spike") 12 13 14 15 16 17 18 19 20 21 22 helper . build ( "right…" at bounding box center [246, 87] width 107 height 91
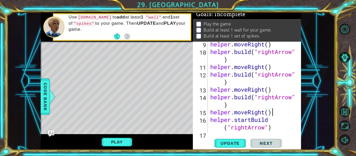
scroll to position [92, 0]
click at [276, 90] on div "helper . moveRight ( ) helper . build ( "rightArrow" ) helper . moveRight ( ) h…" at bounding box center [253, 93] width 89 height 106
type textarea "helper.moveRight()"
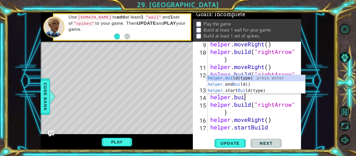
scroll to position [0, 2]
click at [266, 78] on div "helper.buil d(type) press enter helper. end Buil d() press enter helper. start …" at bounding box center [256, 90] width 98 height 31
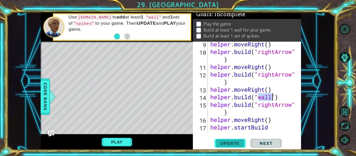
click at [236, 143] on span "Update" at bounding box center [229, 143] width 29 height 5
type textarea "[DOMAIN_NAME]("spike")"
click at [233, 145] on span "Update" at bounding box center [229, 143] width 29 height 5
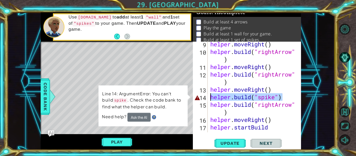
drag, startPoint x: 285, startPoint y: 96, endPoint x: 208, endPoint y: 96, distance: 76.1
click at [208, 96] on div "[DOMAIN_NAME]("spike") 9 10 11 12 13 14 15 16 17 18 helper . moveRight ( ) help…" at bounding box center [246, 87] width 107 height 91
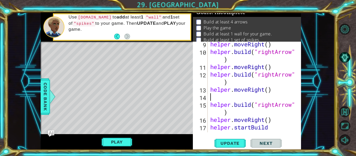
scroll to position [0, 0]
click at [211, 107] on div "helper . moveRight ( ) helper . build ( "rightArrow" ) helper . moveRight ( ) h…" at bounding box center [253, 96] width 89 height 113
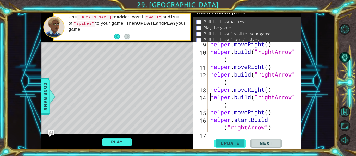
click at [225, 145] on span "Update" at bounding box center [229, 143] width 29 height 5
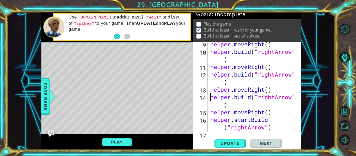
scroll to position [8, 0]
click at [110, 139] on button "Play" at bounding box center [117, 142] width 30 height 10
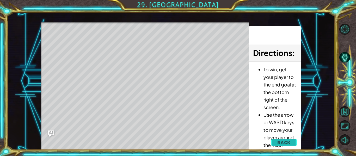
click at [288, 143] on span "Back" at bounding box center [283, 142] width 13 height 5
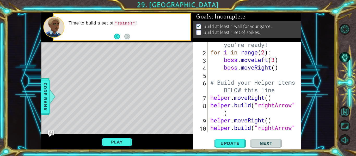
scroll to position [26, 0]
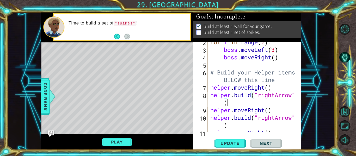
click at [234, 104] on div "for i in range ( 2 ) : boss . moveLeft ( 3 ) boss . moveRight ( ) # Build your …" at bounding box center [253, 91] width 89 height 106
click at [212, 85] on div "for i in range ( 2 ) : boss . moveLeft ( 3 ) boss . moveRight ( ) # Build your …" at bounding box center [253, 91] width 89 height 106
click at [210, 85] on div "for i in range ( 2 ) : boss . moveLeft ( 3 ) boss . moveRight ( ) # Build your …" at bounding box center [253, 91] width 89 height 106
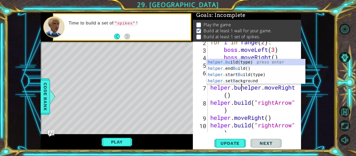
scroll to position [0, 2]
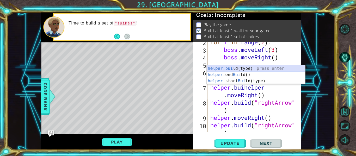
click at [232, 68] on div "helper.[PERSON_NAME](type) press enter helper. end [PERSON_NAME]() press enter …" at bounding box center [256, 80] width 98 height 31
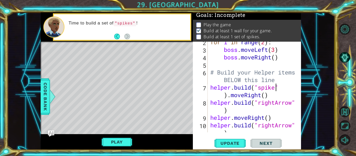
scroll to position [0, 3]
type textarea "[DOMAIN_NAME]("spike").moveRight()"
click at [237, 143] on span "Update" at bounding box center [229, 143] width 29 height 5
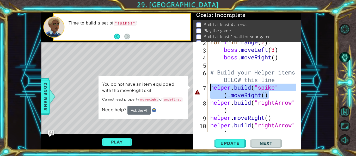
drag, startPoint x: 281, startPoint y: 91, endPoint x: 207, endPoint y: 86, distance: 74.4
click at [207, 86] on div "[DOMAIN_NAME]("spike").moveRight() 2 3 4 5 6 7 8 9 10 11 for i in range ( 2 ) :…" at bounding box center [246, 87] width 107 height 91
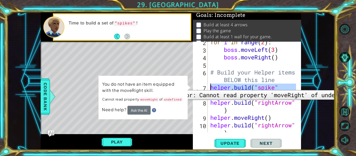
scroll to position [0, 0]
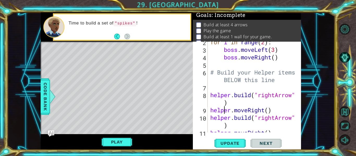
click at [225, 112] on div "for i in range ( 2 ) : boss . moveLeft ( 3 ) boss . moveRight ( ) # Build your …" at bounding box center [253, 91] width 89 height 106
type textarea "helper.moveRight()"
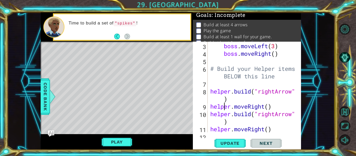
scroll to position [31, 0]
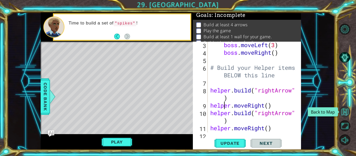
click at [345, 113] on button "Back to Map" at bounding box center [344, 111] width 11 height 11
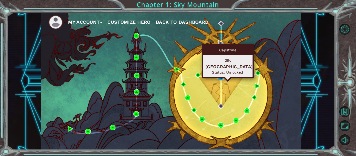
click at [222, 78] on img at bounding box center [220, 77] width 5 height 5
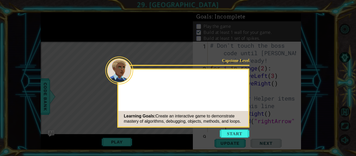
click at [237, 95] on div "Capstone Level Learning Goals: Create an interactive game to demonstrate master…" at bounding box center [183, 98] width 132 height 59
click at [232, 133] on button "Start" at bounding box center [235, 134] width 30 height 8
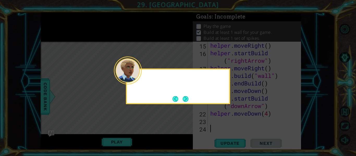
scroll to position [159, 0]
click at [184, 98] on button "Next" at bounding box center [186, 99] width 6 height 6
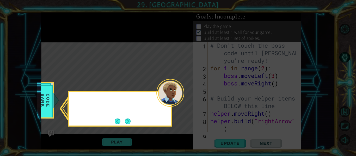
click at [184, 98] on icon at bounding box center [178, 78] width 356 height 156
click at [131, 123] on button "Next" at bounding box center [128, 122] width 6 height 6
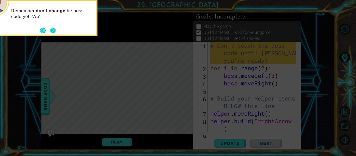
click at [53, 30] on button "Next" at bounding box center [53, 31] width 6 height 6
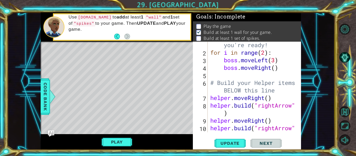
scroll to position [16, 0]
click at [121, 143] on button "Play" at bounding box center [117, 142] width 30 height 10
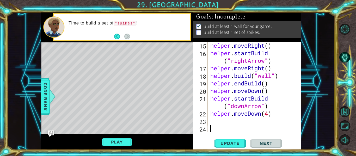
scroll to position [159, 0]
click at [215, 124] on div "helper . moveRight ( ) helper . startBuild ( "rightArrow" ) helper . moveRight …" at bounding box center [253, 95] width 89 height 106
click at [175, 115] on div "Level Map" at bounding box center [161, 118] width 241 height 153
click at [175, 112] on div "Level Map" at bounding box center [161, 118] width 241 height 153
click at [217, 120] on div "helper . moveRight ( ) helper . startBuild ( "rightArrow" ) helper . moveRight …" at bounding box center [253, 95] width 89 height 106
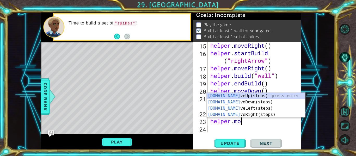
scroll to position [0, 2]
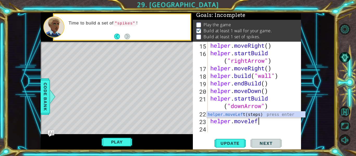
type textarea "helper.moveleft"
click at [224, 115] on div "helper.moveLeft (steps) press enter" at bounding box center [256, 121] width 98 height 19
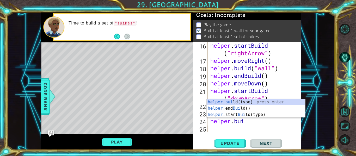
scroll to position [0, 2]
click at [242, 104] on div "[DOMAIN_NAME] (type) press enter helper. end Build () press enter helper. start…" at bounding box center [256, 114] width 98 height 31
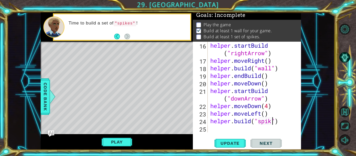
type textarea "[DOMAIN_NAME]("spike")"
click at [238, 128] on div "helper . startBuild ( "rightArrow" ) helper . moveRight ( ) helper . build ( "w…" at bounding box center [253, 98] width 89 height 113
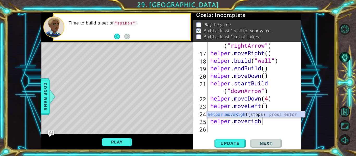
scroll to position [0, 2]
click at [233, 141] on span "Update" at bounding box center [229, 143] width 29 height 5
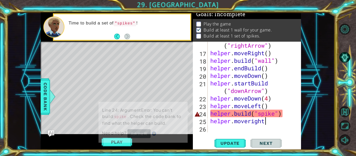
scroll to position [4, 0]
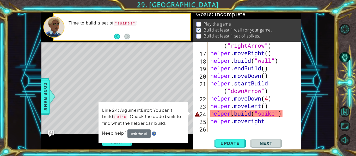
click at [232, 114] on div "helper . startBuild ( "rightArrow" ) helper . moveRight ( ) helper . build ( "w…" at bounding box center [253, 90] width 89 height 113
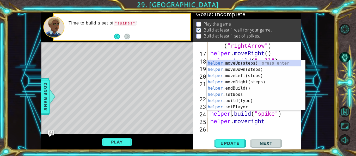
scroll to position [0, 1]
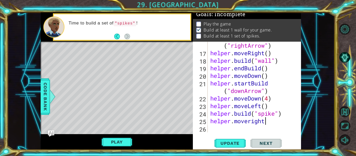
click at [278, 123] on div "helper . startBuild ( "rightArrow" ) helper . moveRight ( ) helper . build ( "w…" at bounding box center [253, 90] width 89 height 113
click at [276, 116] on div "helper . startBuild ( "rightArrow" ) helper . moveRight ( ) helper . build ( "w…" at bounding box center [253, 90] width 89 height 113
click at [226, 142] on span "Update" at bounding box center [229, 143] width 29 height 5
click at [268, 123] on div "helper . startBuild ( "rightArrow" ) helper . moveRight ( ) helper . build ( "w…" at bounding box center [253, 90] width 89 height 113
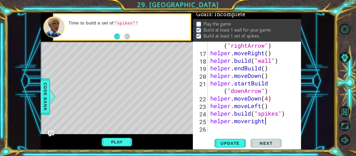
scroll to position [0, 2]
click at [229, 142] on span "Update" at bounding box center [229, 143] width 29 height 5
click at [232, 142] on span "Update" at bounding box center [229, 143] width 29 height 5
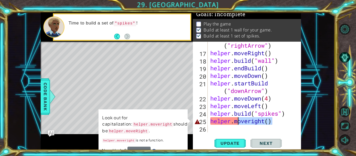
drag, startPoint x: 271, startPoint y: 124, endPoint x: 230, endPoint y: 123, distance: 40.9
click at [230, 123] on div "helper . startBuild ( "rightArrow" ) helper . moveRight ( ) helper . build ( "w…" at bounding box center [253, 90] width 89 height 113
type textarea "helper"
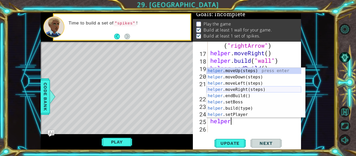
click at [250, 90] on div "helper .moveUp(steps) press enter helper .moveDown(steps) press enter helper .m…" at bounding box center [254, 99] width 95 height 63
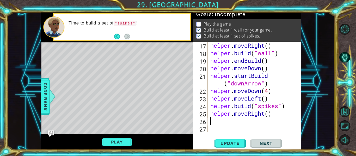
scroll to position [181, 0]
click at [239, 142] on span "Update" at bounding box center [229, 143] width 29 height 5
click at [119, 141] on button "Play" at bounding box center [117, 142] width 30 height 10
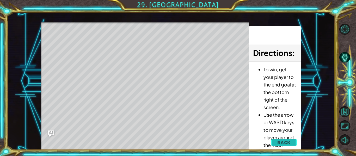
click at [283, 143] on span "Back" at bounding box center [283, 142] width 13 height 5
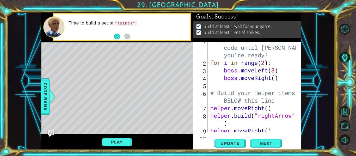
scroll to position [0, 0]
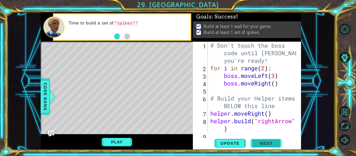
click at [269, 142] on span "Next" at bounding box center [265, 143] width 23 height 5
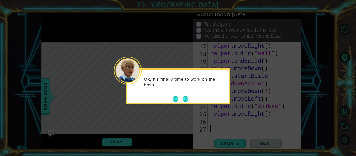
scroll to position [181, 0]
click at [188, 98] on button "Next" at bounding box center [186, 99] width 6 height 6
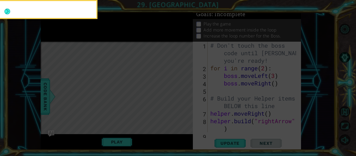
scroll to position [0, 0]
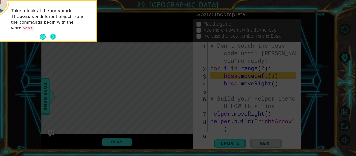
click at [56, 34] on button "Next" at bounding box center [53, 37] width 6 height 6
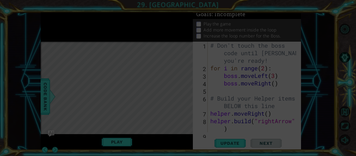
click at [56, 32] on icon at bounding box center [178, 78] width 356 height 156
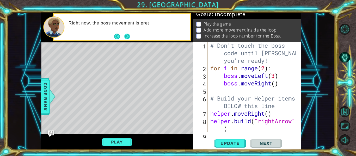
click at [130, 36] on button "Next" at bounding box center [127, 37] width 6 height 6
click at [130, 36] on div "Right now, the boss movement is pret" at bounding box center [117, 27] width 152 height 29
click at [115, 38] on button "Back" at bounding box center [119, 37] width 10 height 6
click at [115, 37] on button "Back" at bounding box center [119, 37] width 10 height 6
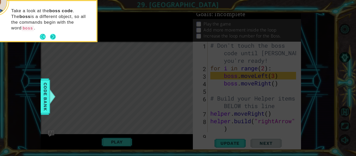
click at [55, 34] on button "Next" at bounding box center [53, 37] width 6 height 6
click at [55, 31] on icon at bounding box center [178, 24] width 356 height 266
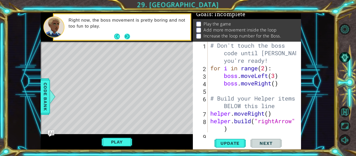
click at [126, 33] on button "Next" at bounding box center [127, 36] width 6 height 6
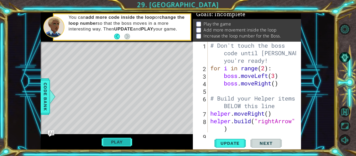
click at [125, 141] on button "Play" at bounding box center [117, 142] width 30 height 10
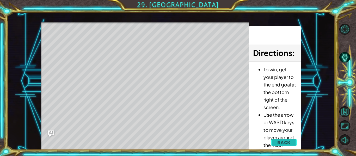
click at [285, 142] on span "Back" at bounding box center [283, 142] width 13 height 5
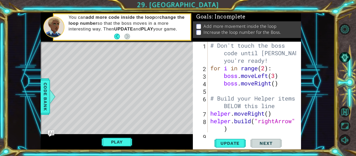
scroll to position [3, 0]
click at [274, 85] on div "# Don't touch the boss code until [PERSON_NAME] says you're ready! for i in ran…" at bounding box center [253, 102] width 89 height 121
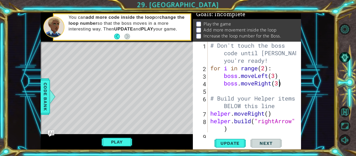
scroll to position [4, 0]
click at [232, 147] on button "Update" at bounding box center [229, 143] width 31 height 11
click at [109, 140] on button "Play" at bounding box center [117, 142] width 30 height 10
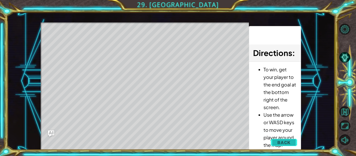
click at [279, 144] on span "Back" at bounding box center [283, 142] width 13 height 5
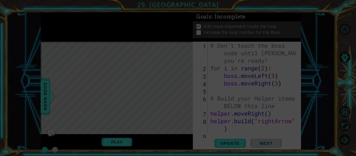
click at [276, 75] on icon at bounding box center [178, 78] width 356 height 156
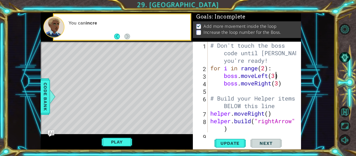
click at [275, 76] on div "# Don't touch the boss code until [PERSON_NAME] says you're ready! for i in ran…" at bounding box center [253, 102] width 89 height 121
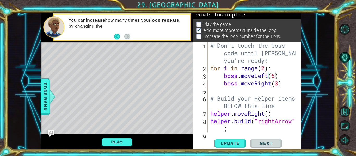
scroll to position [2, 0]
click at [279, 85] on div "# Don't touch the boss code until [PERSON_NAME] says you're ready! for i in ran…" at bounding box center [253, 102] width 89 height 121
click at [280, 77] on div "# Don't touch the boss code until [PERSON_NAME] says you're ready! for i in ran…" at bounding box center [253, 102] width 89 height 121
type textarea "boss.moveLeft(5)"
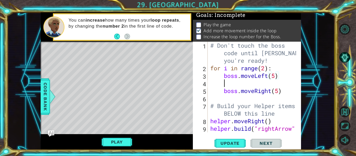
scroll to position [0, 0]
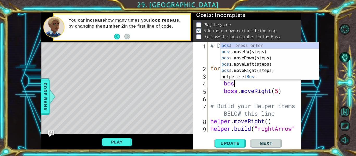
type textarea "boss"
click at [271, 53] on div "boss press enter boss .moveUp(steps) press enter boss .moveDown(steps) press en…" at bounding box center [269, 67] width 98 height 50
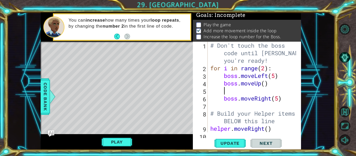
scroll to position [0, 0]
click at [266, 85] on div "# Don't touch the boss code until [PERSON_NAME] says you're ready! for i in ran…" at bounding box center [253, 106] width 89 height 128
click at [227, 98] on div "# Don't touch the boss code until [PERSON_NAME] says you're ready! for i in ran…" at bounding box center [253, 106] width 89 height 128
click at [224, 100] on div "# Don't touch the boss code until [PERSON_NAME] says you're ready! for i in ran…" at bounding box center [253, 106] width 89 height 128
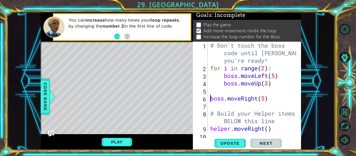
scroll to position [0, 2]
type textarea "boss.moveRight(5)"
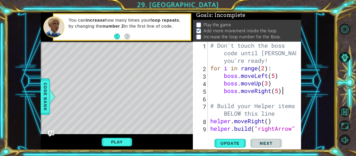
click at [284, 95] on div "# Don't touch the boss code until [PERSON_NAME] says you're ready! for i in ran…" at bounding box center [253, 106] width 89 height 128
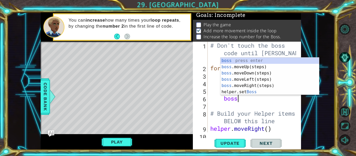
scroll to position [0, 1]
type textarea "bossmo"
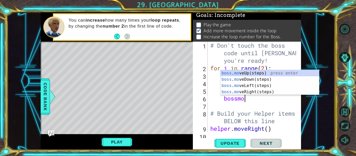
scroll to position [0, 1]
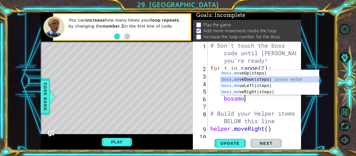
click at [270, 78] on div "boss . mo veUp(steps) press enter boss . mo veDown(steps) press enter boss . mo…" at bounding box center [269, 89] width 98 height 38
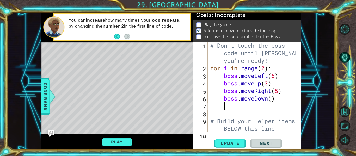
click at [272, 99] on div "# Don't touch the boss code until [PERSON_NAME] says you're ready! for i in ran…" at bounding box center [253, 102] width 89 height 121
click at [225, 144] on span "Update" at bounding box center [229, 143] width 29 height 5
click at [116, 143] on button "Play" at bounding box center [117, 142] width 30 height 10
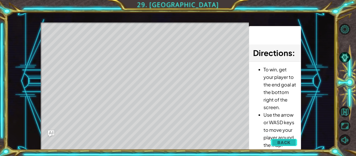
click at [287, 142] on span "Back" at bounding box center [283, 142] width 13 height 5
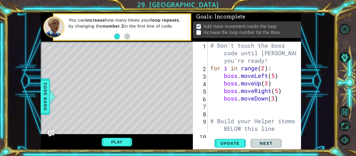
scroll to position [3, 0]
click at [264, 69] on div "# Don't touch the boss code until [PERSON_NAME] says you're ready! for i in ran…" at bounding box center [253, 102] width 89 height 121
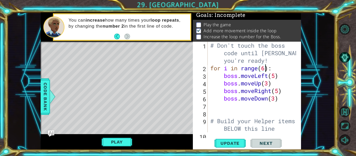
scroll to position [0, 3]
click at [232, 143] on span "Update" at bounding box center [229, 143] width 29 height 5
click at [224, 145] on span "Update" at bounding box center [229, 143] width 29 height 5
click at [115, 141] on button "Play" at bounding box center [117, 142] width 30 height 10
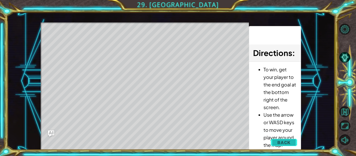
click at [277, 141] on button "Back" at bounding box center [284, 142] width 26 height 10
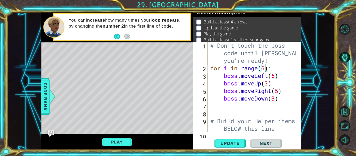
scroll to position [3, 0]
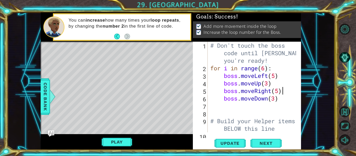
click at [281, 93] on div "# Don't touch the boss code until [PERSON_NAME] says you're ready! for i in ran…" at bounding box center [253, 102] width 89 height 121
click at [278, 92] on div "# Don't touch the boss code until [PERSON_NAME] says you're ready! for i in ran…" at bounding box center [253, 102] width 89 height 121
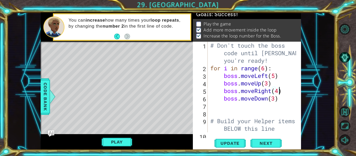
scroll to position [2, 0]
type textarea "boss.moveRight(4)"
click at [266, 144] on span "Next" at bounding box center [265, 143] width 23 height 5
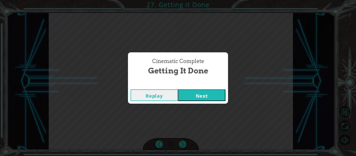
click at [189, 97] on button "Next" at bounding box center [201, 95] width 47 height 12
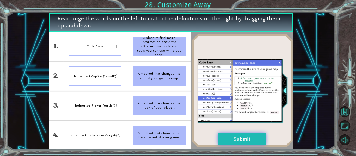
click at [228, 141] on button "Submit" at bounding box center [241, 139] width 47 height 12
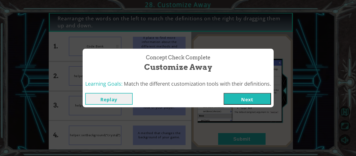
click at [249, 97] on button "Next" at bounding box center [247, 99] width 47 height 12
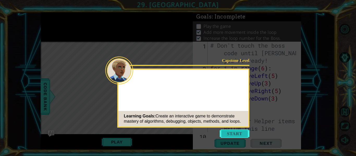
click at [242, 132] on button "Start" at bounding box center [235, 134] width 30 height 8
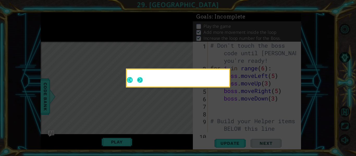
click at [139, 81] on button "Next" at bounding box center [140, 80] width 6 height 6
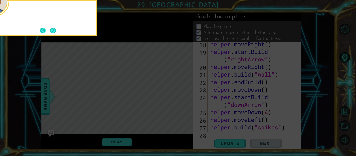
scroll to position [204, 0]
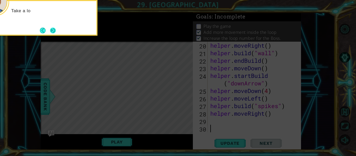
click at [50, 31] on button "Next" at bounding box center [53, 31] width 6 height 6
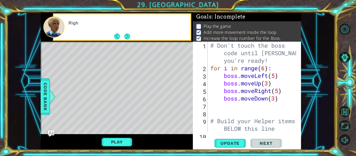
scroll to position [0, 0]
click at [126, 34] on button "Next" at bounding box center [127, 37] width 6 height 6
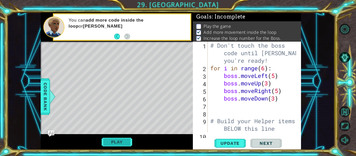
click at [122, 141] on button "Play" at bounding box center [117, 142] width 30 height 10
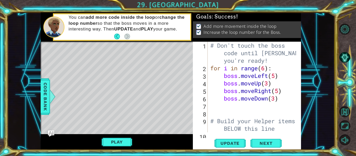
click at [277, 92] on div "# Don't touch the boss code until [PERSON_NAME] says you're ready! for i in ran…" at bounding box center [253, 102] width 89 height 121
click at [281, 92] on div "# Don't touch the boss code until [PERSON_NAME] says you're ready! for i in ran…" at bounding box center [253, 102] width 89 height 121
click at [280, 93] on div "# Don't touch the boss code until [PERSON_NAME] says you're ready! for i in ran…" at bounding box center [253, 102] width 89 height 121
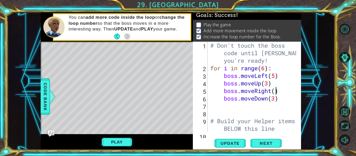
scroll to position [0, 3]
click at [233, 144] on span "Update" at bounding box center [229, 143] width 29 height 5
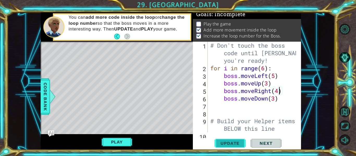
scroll to position [4, 0]
click at [223, 143] on span "Update" at bounding box center [229, 143] width 29 height 5
click at [116, 142] on button "Play" at bounding box center [117, 142] width 30 height 10
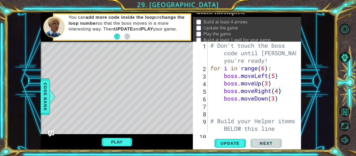
scroll to position [3, 0]
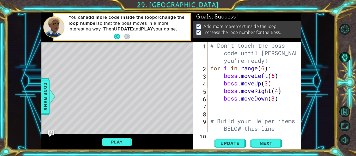
click at [264, 67] on div "# Don't touch the boss code until [PERSON_NAME] says you're ready! for i in ran…" at bounding box center [253, 102] width 89 height 121
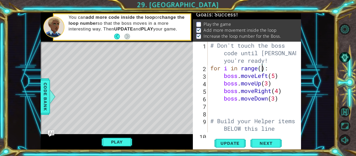
scroll to position [2, 0]
type textarea "for i in range(100):"
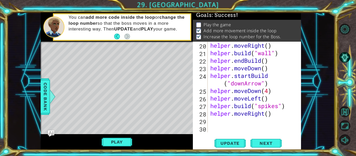
scroll to position [204, 0]
click at [229, 120] on div "helper . moveRight ( ) helper . build ( "wall" ) helper . endBuild ( ) helper .…" at bounding box center [253, 95] width 89 height 106
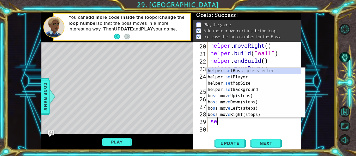
scroll to position [0, 0]
click at [241, 70] on div "helper. set Boss press enter helper. set Player press enter helper. set MapSize…" at bounding box center [256, 99] width 98 height 63
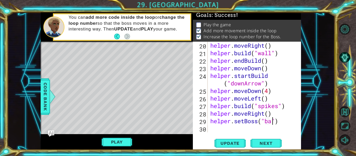
scroll to position [0, 3]
type textarea "helper.setBoss("bats")"
click at [234, 145] on span "Update" at bounding box center [229, 143] width 29 height 5
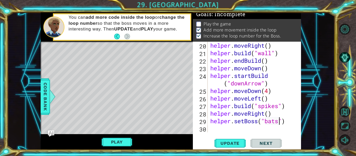
scroll to position [4, 0]
click at [126, 144] on button "Play" at bounding box center [117, 142] width 30 height 10
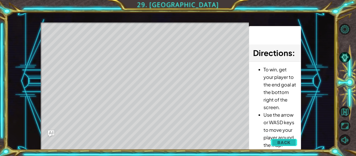
click at [277, 143] on button "Back" at bounding box center [284, 142] width 26 height 10
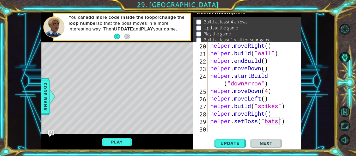
scroll to position [3, 0]
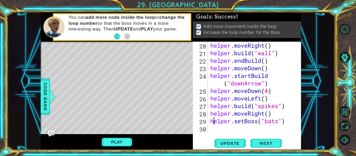
click at [213, 122] on div "helper . moveRight ( ) helper . build ( "wall" ) helper . endBuild ( ) helper .…" at bounding box center [253, 95] width 89 height 106
click at [210, 122] on div "helper . moveRight ( ) helper . build ( "wall" ) helper . endBuild ( ) helper .…" at bounding box center [253, 95] width 89 height 106
click at [125, 146] on button "Play" at bounding box center [117, 142] width 30 height 10
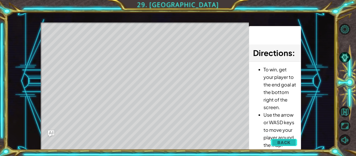
click at [280, 143] on span "Back" at bounding box center [283, 142] width 13 height 5
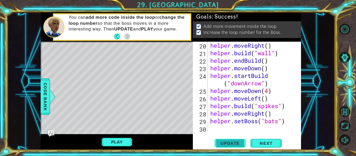
click at [235, 141] on span "Update" at bounding box center [229, 143] width 29 height 5
click at [108, 142] on button "Play" at bounding box center [117, 142] width 30 height 10
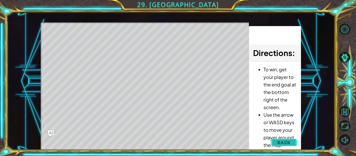
click at [279, 141] on span "Back" at bounding box center [283, 142] width 13 height 5
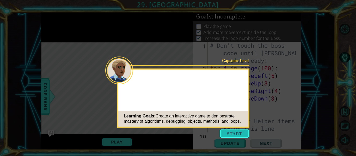
click at [238, 134] on button "Start" at bounding box center [235, 134] width 30 height 8
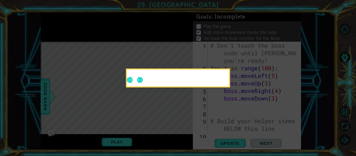
click at [141, 77] on button "Next" at bounding box center [140, 80] width 6 height 6
click at [142, 77] on icon at bounding box center [178, 78] width 356 height 156
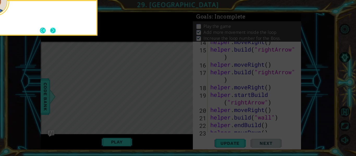
click at [51, 32] on button "Next" at bounding box center [53, 31] width 6 height 6
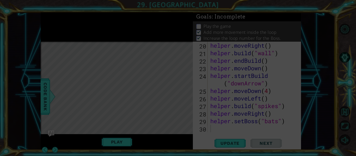
scroll to position [204, 0]
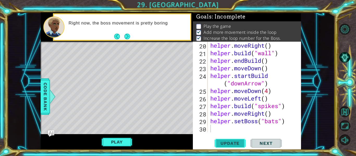
click at [232, 143] on span "Update" at bounding box center [229, 143] width 29 height 5
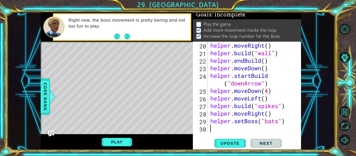
scroll to position [4, 0]
click at [113, 141] on button "Play" at bounding box center [117, 142] width 30 height 10
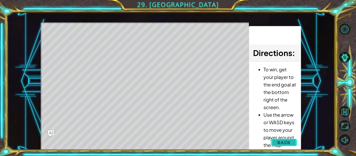
click at [287, 143] on span "Back" at bounding box center [283, 142] width 13 height 5
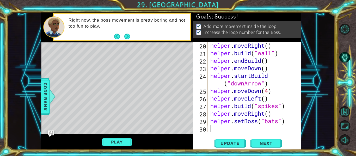
scroll to position [3, 0]
click at [215, 130] on div "helper . moveRight ( ) helper . build ( "wall" ) helper . endBuild ( ) helper .…" at bounding box center [253, 95] width 89 height 106
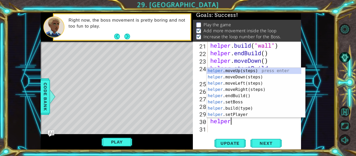
scroll to position [0, 1]
click at [241, 112] on div "helper .moveUp(steps) press enter helper .moveDown(steps) press enter helper .m…" at bounding box center [254, 99] width 95 height 63
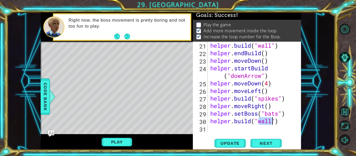
click at [251, 124] on div "helper . build ( "wall" ) helper . endBuild ( ) helper . moveDown ( ) helper . …" at bounding box center [253, 95] width 89 height 106
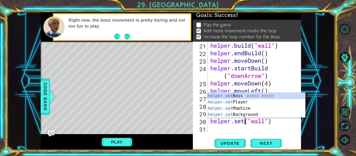
scroll to position [0, 2]
click at [254, 104] on div "helper.set Boss press enter helper.set Player press enter helper.set MapSize pr…" at bounding box center [256, 112] width 98 height 38
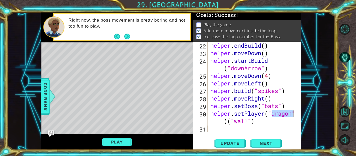
scroll to position [219, 0]
click at [223, 139] on button "Update" at bounding box center [229, 143] width 31 height 11
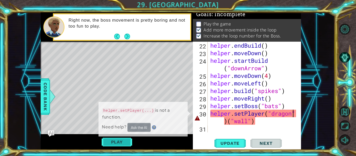
scroll to position [4, 0]
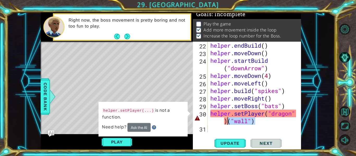
drag, startPoint x: 256, startPoint y: 121, endPoint x: 229, endPoint y: 122, distance: 27.4
click at [229, 122] on div "helper . endBuild ( ) helper . moveDown ( ) helper . startBuild ( "downArrow" )…" at bounding box center [253, 95] width 89 height 106
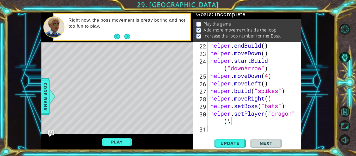
scroll to position [0, 4]
type textarea "helper.setPlayer("dragon")"
click at [231, 142] on span "Update" at bounding box center [229, 143] width 29 height 5
click at [123, 141] on button "Play" at bounding box center [117, 142] width 30 height 10
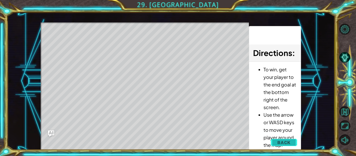
click at [287, 142] on span "Back" at bounding box center [283, 142] width 13 height 5
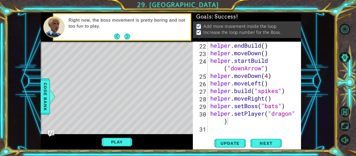
scroll to position [3, 0]
click at [126, 35] on button "Next" at bounding box center [127, 37] width 6 height 6
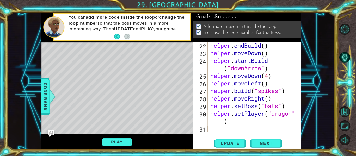
scroll to position [219, 0]
click at [214, 130] on div "helper . endBuild ( ) helper . moveDown ( ) helper . startBuild ( "downArrow" )…" at bounding box center [253, 95] width 89 height 106
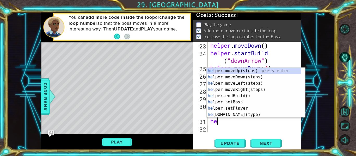
scroll to position [0, 0]
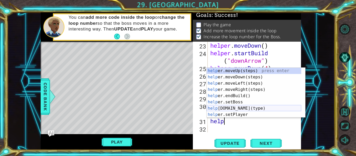
click at [254, 108] on div "help er.moveUp(steps) press enter help er.moveDown(steps) press enter help er.m…" at bounding box center [254, 99] width 95 height 63
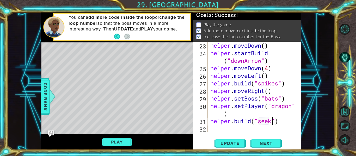
scroll to position [0, 3]
click at [234, 144] on span "Update" at bounding box center [229, 143] width 29 height 5
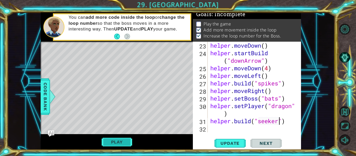
scroll to position [4, 0]
click at [121, 144] on button "Play" at bounding box center [117, 142] width 30 height 10
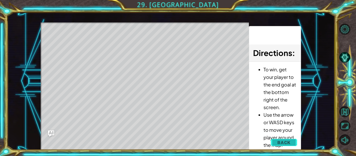
click at [279, 143] on span "Back" at bounding box center [283, 142] width 13 height 5
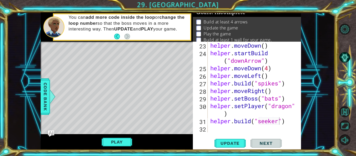
scroll to position [3, 0]
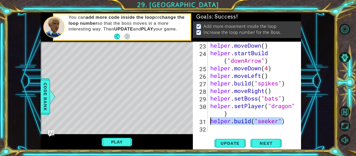
drag, startPoint x: 284, startPoint y: 123, endPoint x: 209, endPoint y: 124, distance: 74.5
click at [209, 124] on div "helper . moveDown ( ) helper . startBuild ( "downArrow" ) helper . moveDown ( 4…" at bounding box center [253, 95] width 89 height 106
type textarea ")"
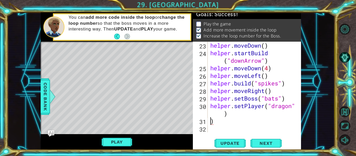
scroll to position [2, 0]
click at [219, 122] on div "helper . moveDown ( ) helper . startBuild ( "downArrow" ) helper . moveDown ( 4…" at bounding box center [253, 95] width 89 height 106
click at [257, 143] on span "Next" at bounding box center [265, 143] width 23 height 5
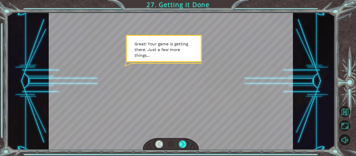
click at [193, 89] on div at bounding box center [171, 81] width 244 height 137
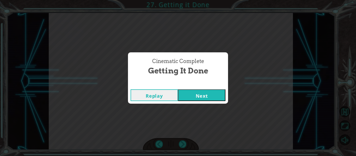
click at [198, 97] on button "Next" at bounding box center [201, 95] width 47 height 12
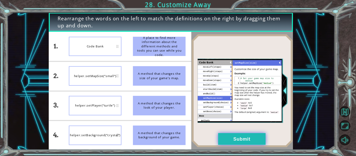
click at [228, 139] on button "Submit" at bounding box center [241, 139] width 47 height 12
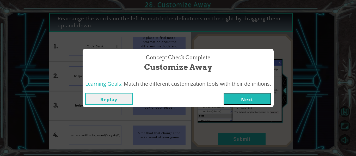
click at [244, 100] on button "Next" at bounding box center [247, 99] width 47 height 12
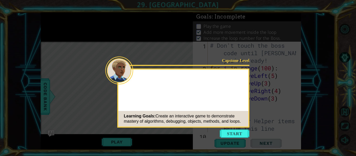
click at [239, 135] on button "Start" at bounding box center [235, 134] width 30 height 8
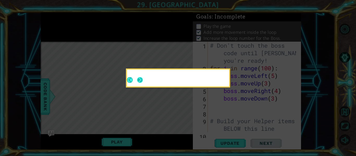
click at [141, 78] on button "Next" at bounding box center [140, 80] width 6 height 6
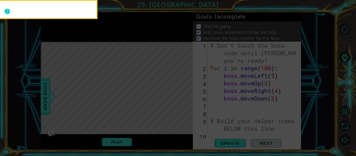
click at [5, 9] on button "Next" at bounding box center [7, 12] width 6 height 6
click at [8, 10] on icon at bounding box center [178, 24] width 356 height 266
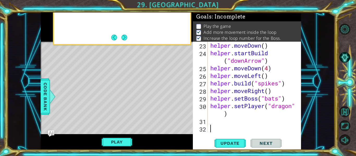
scroll to position [227, 0]
click at [123, 39] on button "Next" at bounding box center [124, 37] width 7 height 7
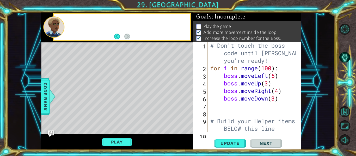
scroll to position [0, 0]
click at [123, 39] on button "Back" at bounding box center [119, 37] width 10 height 6
click at [124, 38] on button "Next" at bounding box center [127, 37] width 6 height 6
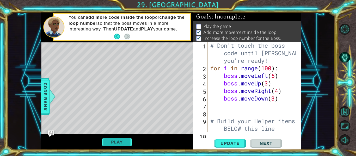
click at [121, 144] on button "Play" at bounding box center [117, 142] width 30 height 10
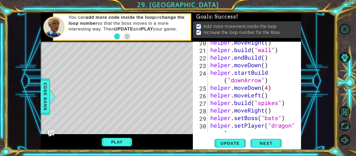
scroll to position [227, 0]
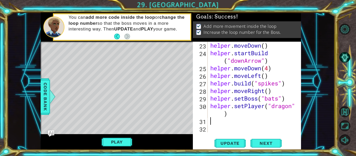
click at [215, 124] on div "helper . moveDown ( ) helper . startBuild ( "downArrow" ) helper . moveDown ( 4…" at bounding box center [253, 95] width 89 height 106
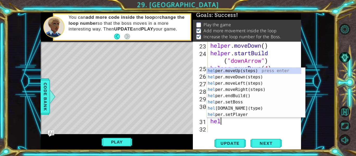
scroll to position [0, 0]
type textarea "h"
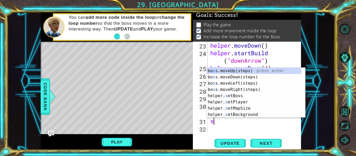
scroll to position [0, 0]
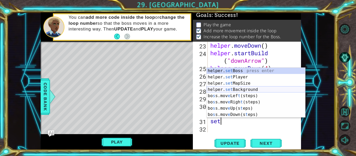
click at [252, 92] on div "helper. set Boss press enter helper. set Player press enter helper. set MapSize…" at bounding box center [256, 99] width 98 height 63
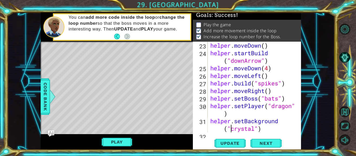
scroll to position [234, 0]
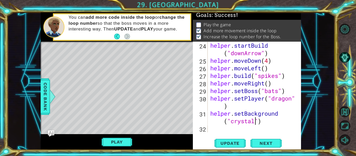
click at [255, 124] on div "helper . startBuild ( "downArrow" ) helper . moveDown ( 4 ) helper . moveLeft (…" at bounding box center [253, 98] width 89 height 113
type textarea "helper.setBackground("crystal")"
click at [258, 143] on span "Next" at bounding box center [265, 143] width 23 height 5
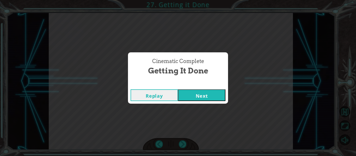
click at [211, 98] on button "Next" at bounding box center [201, 95] width 47 height 12
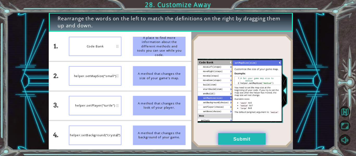
click at [228, 139] on button "Submit" at bounding box center [241, 139] width 47 height 12
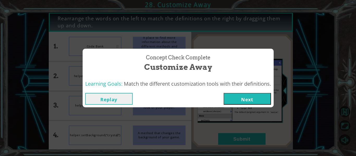
click at [237, 99] on button "Next" at bounding box center [247, 99] width 47 height 12
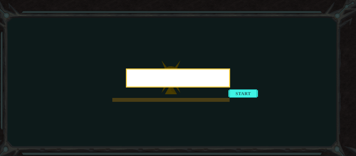
click at [228, 98] on button "Start" at bounding box center [243, 93] width 30 height 8
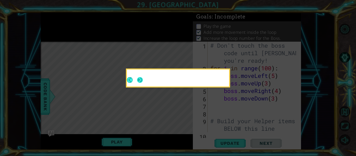
click at [139, 80] on button "Next" at bounding box center [140, 80] width 6 height 6
click at [139, 80] on icon at bounding box center [178, 78] width 356 height 156
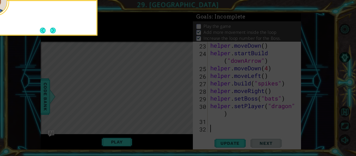
scroll to position [227, 0]
click at [54, 32] on button "Next" at bounding box center [53, 31] width 6 height 6
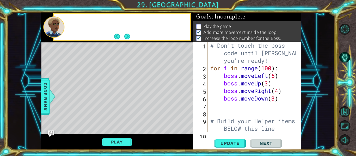
scroll to position [0, 0]
click at [127, 37] on button "Next" at bounding box center [127, 37] width 6 height 6
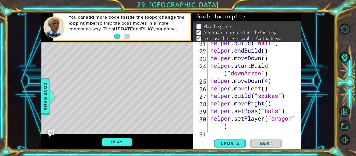
scroll to position [227, 0]
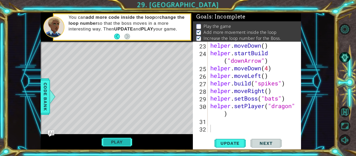
click at [125, 139] on button "Play" at bounding box center [117, 142] width 30 height 10
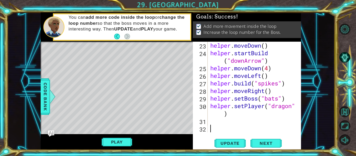
click at [212, 122] on div "helper . moveDown ( ) helper . startBuild ( "downArrow" ) helper . moveDown ( 4…" at bounding box center [253, 95] width 89 height 106
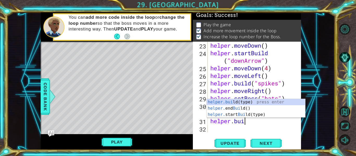
scroll to position [0, 1]
click at [240, 103] on div "helper.[PERSON_NAME](type) press enter helper. end [PERSON_NAME]() press enter …" at bounding box center [256, 114] width 98 height 31
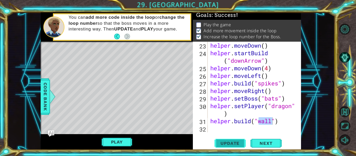
click at [235, 141] on span "Update" at bounding box center [229, 143] width 29 height 5
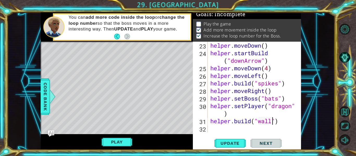
scroll to position [4, 0]
click at [114, 144] on button "Play" at bounding box center [117, 142] width 30 height 10
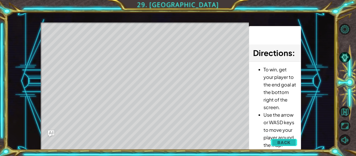
click at [286, 143] on span "Back" at bounding box center [283, 142] width 13 height 5
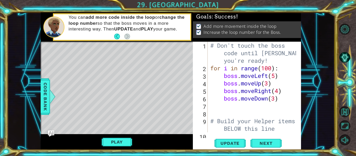
scroll to position [0, 0]
click at [115, 144] on button "Play" at bounding box center [117, 142] width 30 height 10
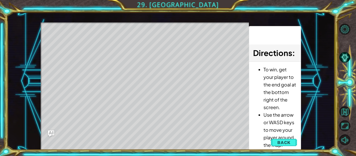
click at [67, 40] on div "Level Map" at bounding box center [161, 98] width 241 height 153
click at [287, 142] on span "Back" at bounding box center [283, 142] width 13 height 5
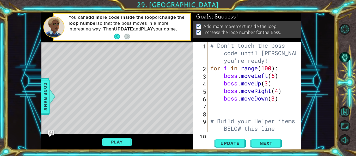
click at [275, 77] on div "# Don't touch the boss code until Vega says you're ready! for i in range ( 100 …" at bounding box center [253, 102] width 89 height 121
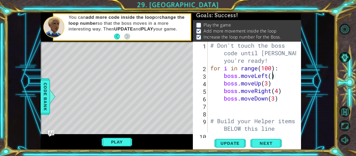
scroll to position [2, 0]
click at [267, 85] on div "# Don't touch the boss code until Vega says you're ready! for i in range ( 100 …" at bounding box center [253, 102] width 89 height 121
click at [281, 93] on div "# Don't touch the boss code until Vega says you're ready! for i in range ( 100 …" at bounding box center [253, 102] width 89 height 121
click at [279, 92] on div "# Don't touch the boss code until Vega says you're ready! for i in range ( 100 …" at bounding box center [253, 102] width 89 height 121
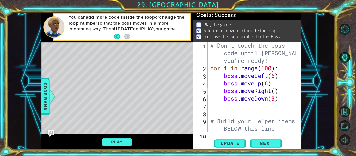
scroll to position [0, 3]
click at [275, 100] on div "# Don't touch the boss code until Vega says you're ready! for i in range ( 100 …" at bounding box center [253, 102] width 89 height 121
type textarea "boss.moveDown(6)"
click at [236, 142] on span "Update" at bounding box center [229, 143] width 29 height 5
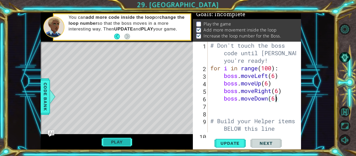
scroll to position [4, 0]
click at [121, 142] on button "Play" at bounding box center [117, 142] width 30 height 10
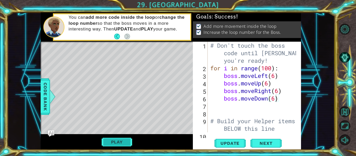
scroll to position [3, 0]
click at [267, 141] on span "Next" at bounding box center [265, 143] width 23 height 5
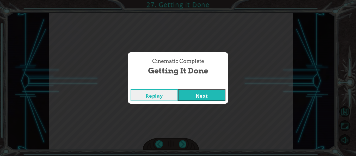
click at [208, 97] on button "Next" at bounding box center [201, 95] width 47 height 12
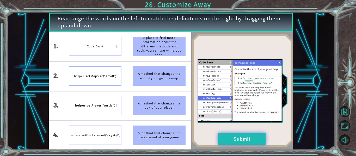
click at [230, 139] on button "Submit" at bounding box center [241, 139] width 47 height 12
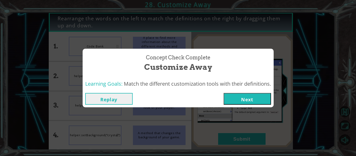
click at [237, 104] on button "Next" at bounding box center [247, 99] width 47 height 12
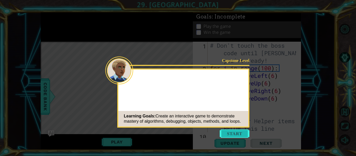
click at [236, 130] on button "Start" at bounding box center [235, 134] width 30 height 8
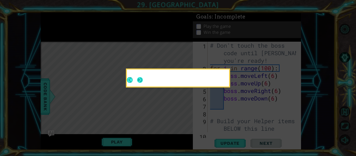
click at [140, 79] on button "Next" at bounding box center [140, 80] width 6 height 6
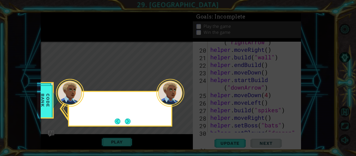
scroll to position [227, 0]
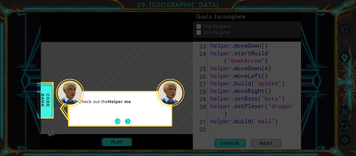
click at [128, 121] on button "Next" at bounding box center [128, 122] width 6 height 6
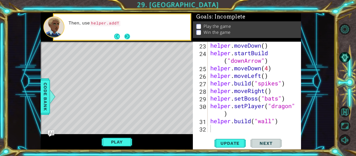
click at [127, 34] on button "Next" at bounding box center [127, 37] width 6 height 6
click at [128, 36] on button "Next" at bounding box center [127, 37] width 6 height 6
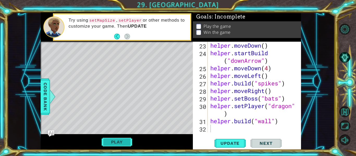
click at [120, 145] on button "Play" at bounding box center [117, 142] width 30 height 10
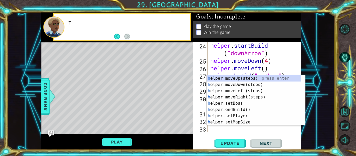
scroll to position [234, 0]
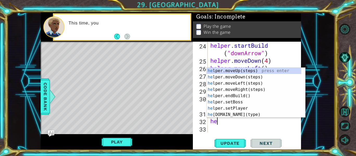
type textarea "h"
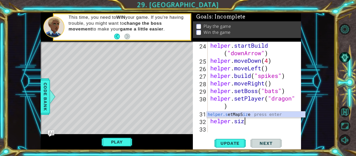
scroll to position [0, 2]
click at [262, 114] on div "helper.s etMapS ize press enter" at bounding box center [256, 121] width 98 height 19
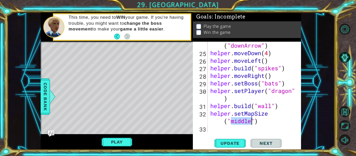
scroll to position [242, 0]
click at [234, 144] on span "Update" at bounding box center [229, 143] width 29 height 5
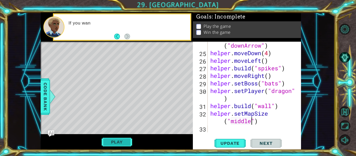
click at [116, 144] on button "Play" at bounding box center [117, 142] width 30 height 10
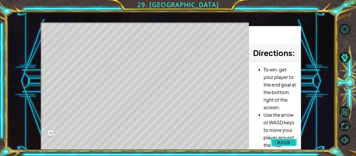
click at [281, 140] on span "Back" at bounding box center [283, 142] width 13 height 5
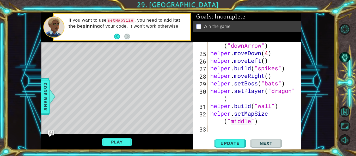
click at [244, 119] on div "helper . startBuild ( "downArrow" ) helper . moveDown ( 4 ) helper . moveLeft (…" at bounding box center [253, 90] width 89 height 113
click at [249, 120] on div "helper . startBuild ( "downArrow" ) helper . moveDown ( 4 ) helper . moveLeft (…" at bounding box center [253, 90] width 89 height 113
click at [251, 121] on div "helper . startBuild ( "downArrow" ) helper . moveDown ( 4 ) helper . moveLeft (…" at bounding box center [253, 90] width 89 height 113
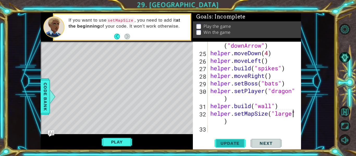
type textarea "helper.setMapSize("large")"
click at [235, 142] on span "Update" at bounding box center [229, 143] width 29 height 5
click at [233, 143] on span "Update" at bounding box center [229, 143] width 29 height 5
click at [118, 144] on button "Play" at bounding box center [117, 142] width 30 height 10
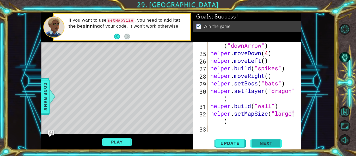
click at [261, 144] on span "Next" at bounding box center [265, 143] width 23 height 5
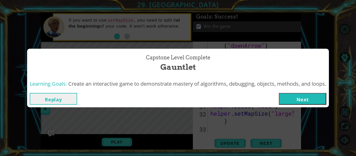
click at [303, 101] on button "Next" at bounding box center [302, 99] width 47 height 12
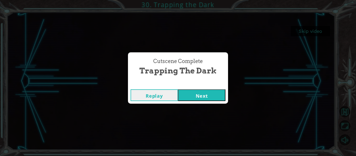
click at [222, 101] on div "Replay Next" at bounding box center [178, 95] width 100 height 17
click at [221, 99] on button "Next" at bounding box center [201, 95] width 47 height 12
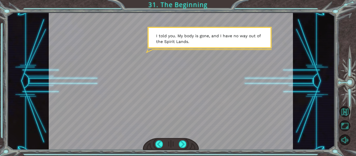
click at [224, 106] on div at bounding box center [171, 81] width 244 height 137
